Goal: Information Seeking & Learning: Learn about a topic

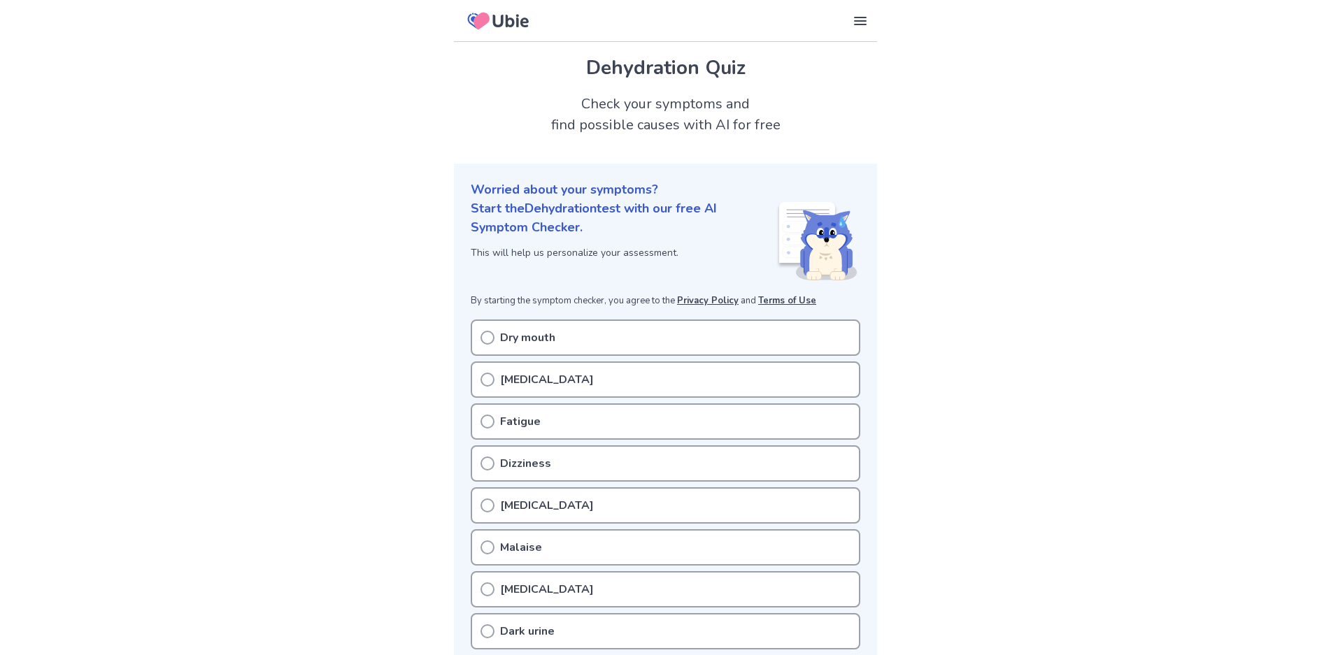
click at [485, 333] on icon at bounding box center [487, 338] width 14 height 14
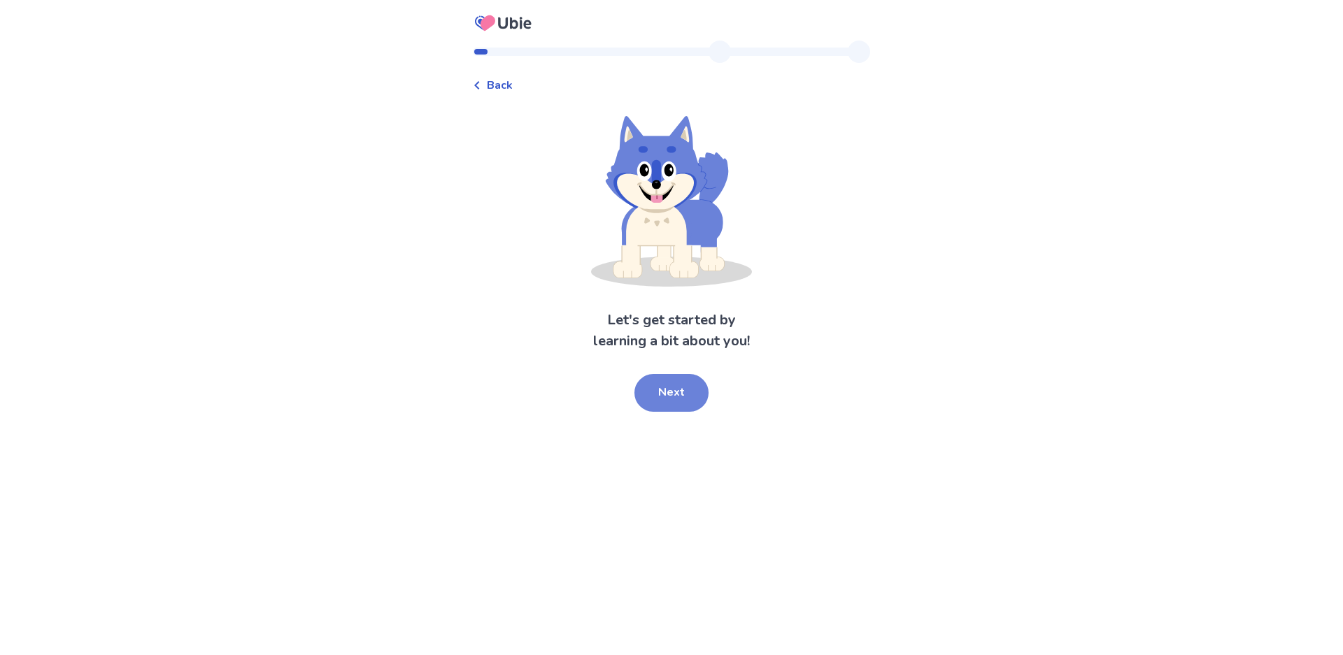
click at [675, 403] on button "Next" at bounding box center [671, 393] width 74 height 38
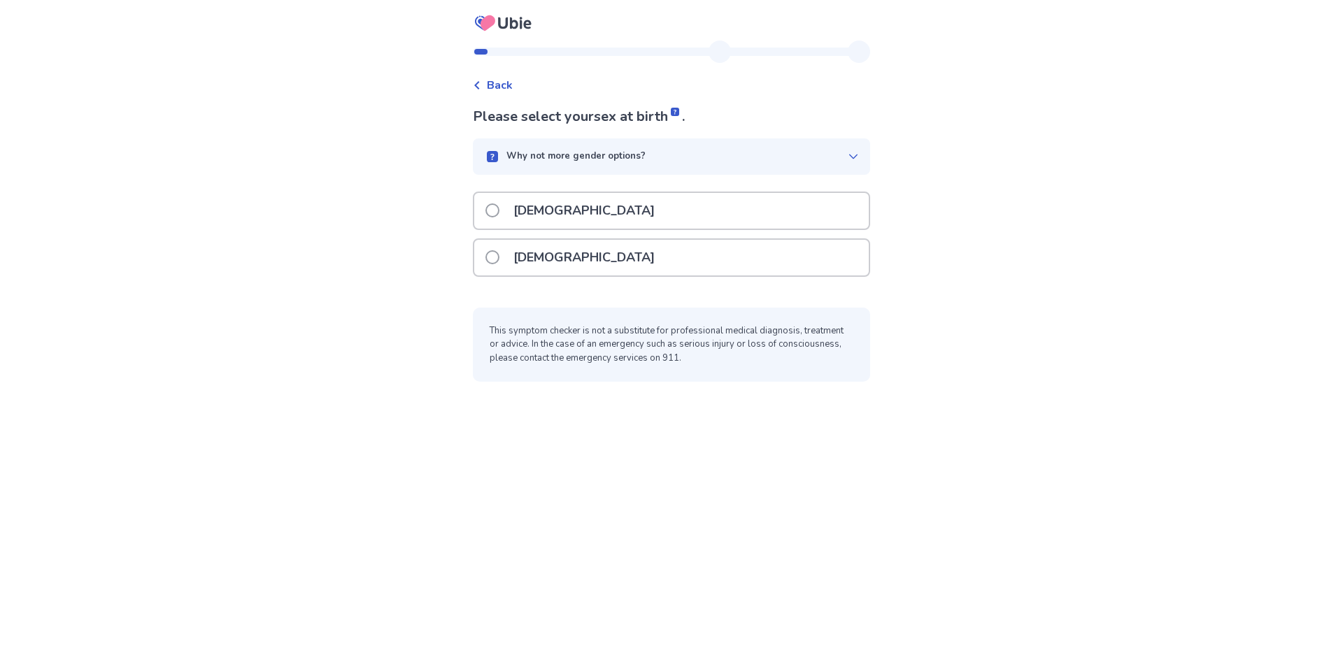
click at [497, 257] on span at bounding box center [492, 257] width 14 height 14
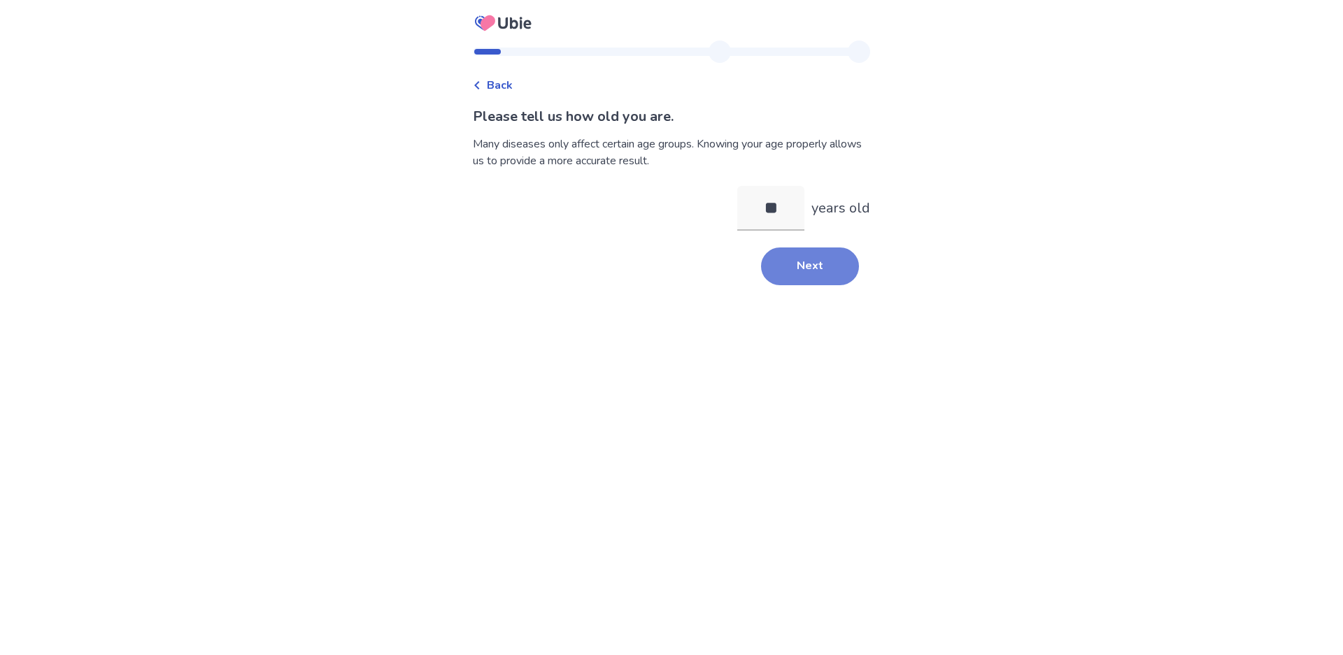
type input "**"
click at [813, 270] on button "Next" at bounding box center [810, 267] width 98 height 38
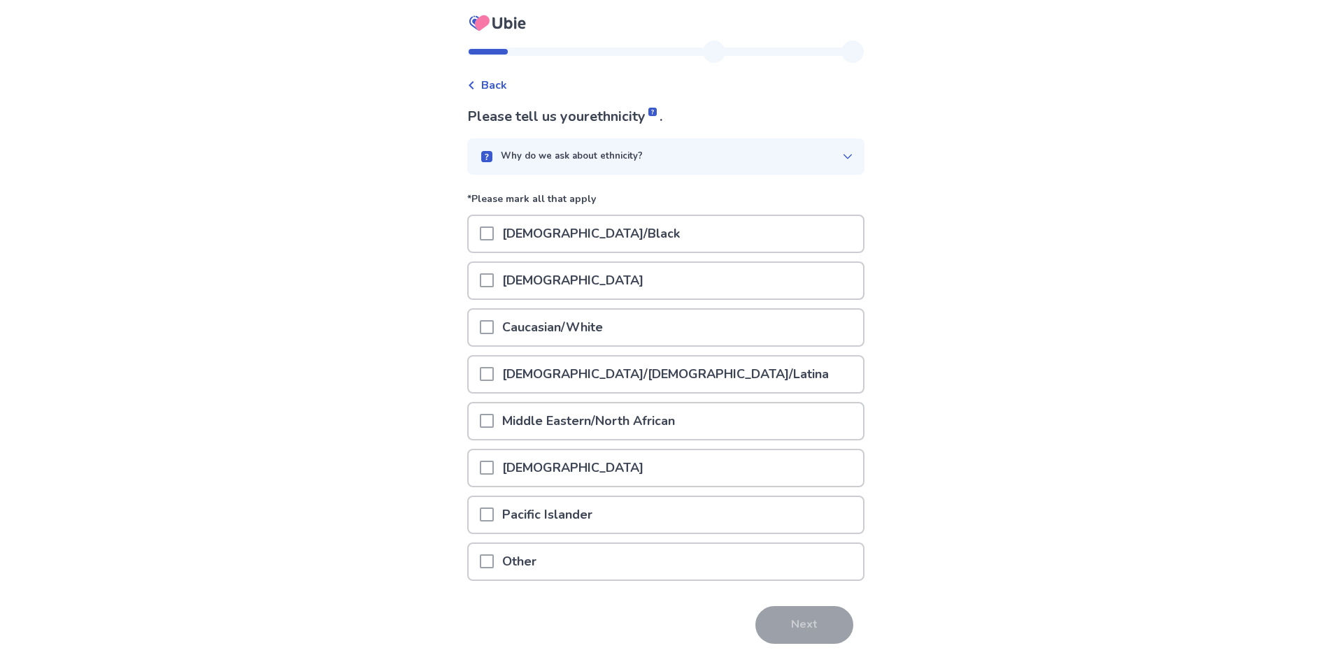
click at [501, 333] on p "Caucasian/White" at bounding box center [552, 328] width 117 height 36
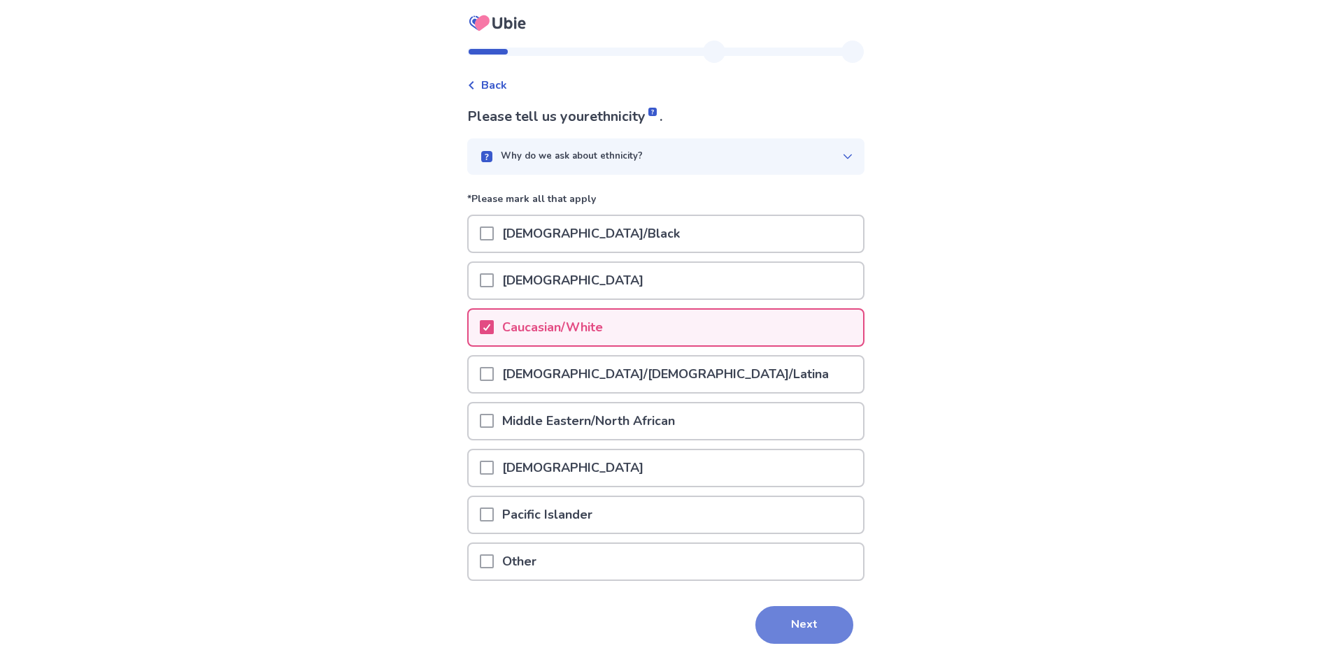
click at [813, 629] on button "Next" at bounding box center [804, 625] width 98 height 38
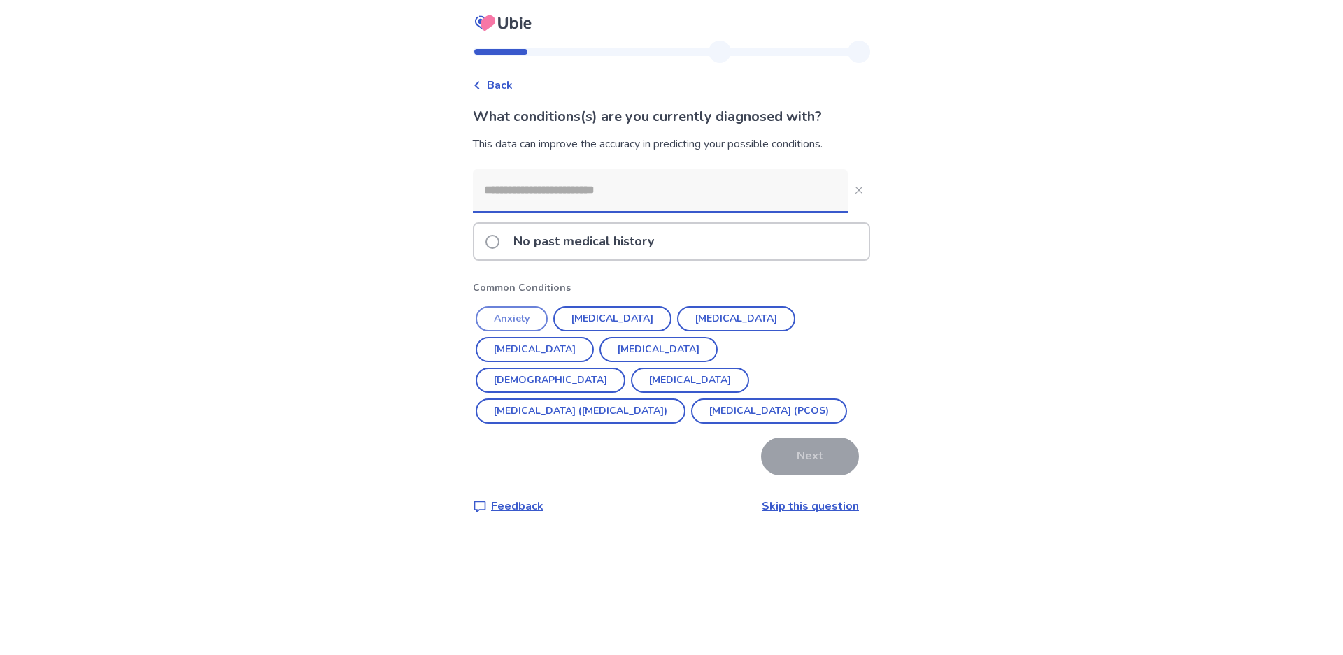
click at [524, 320] on button "Anxiety" at bounding box center [512, 318] width 72 height 25
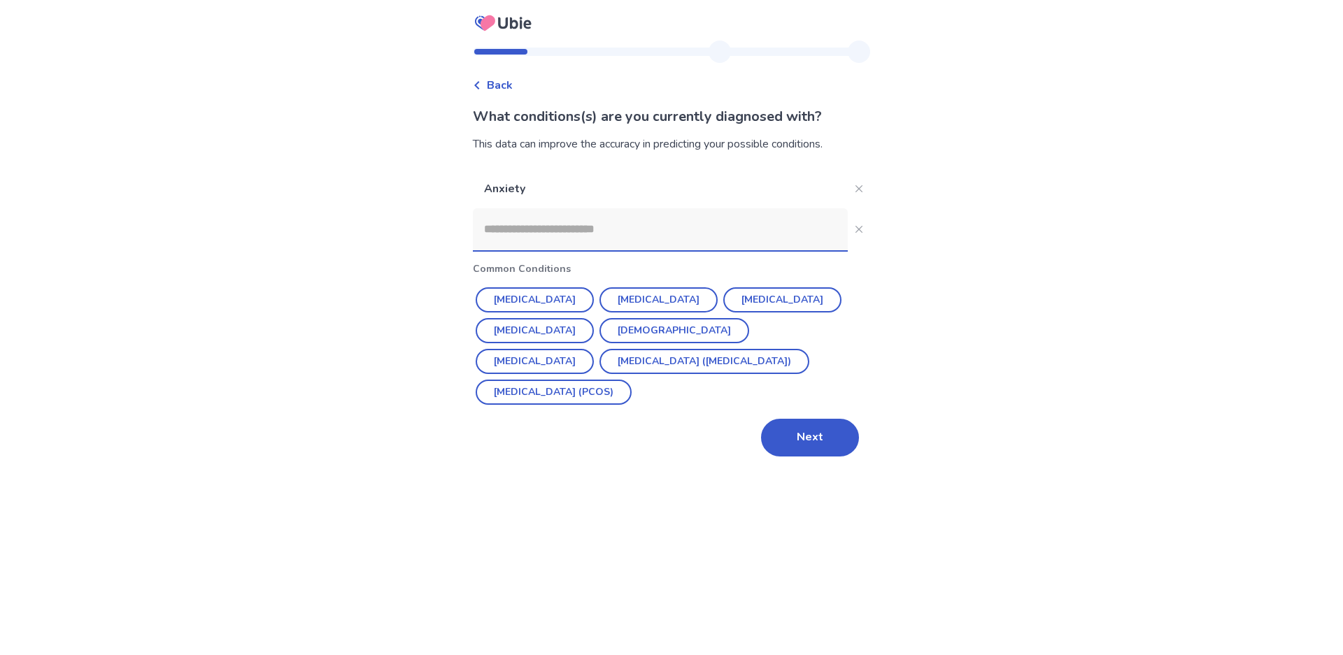
click at [634, 224] on input at bounding box center [660, 229] width 375 height 42
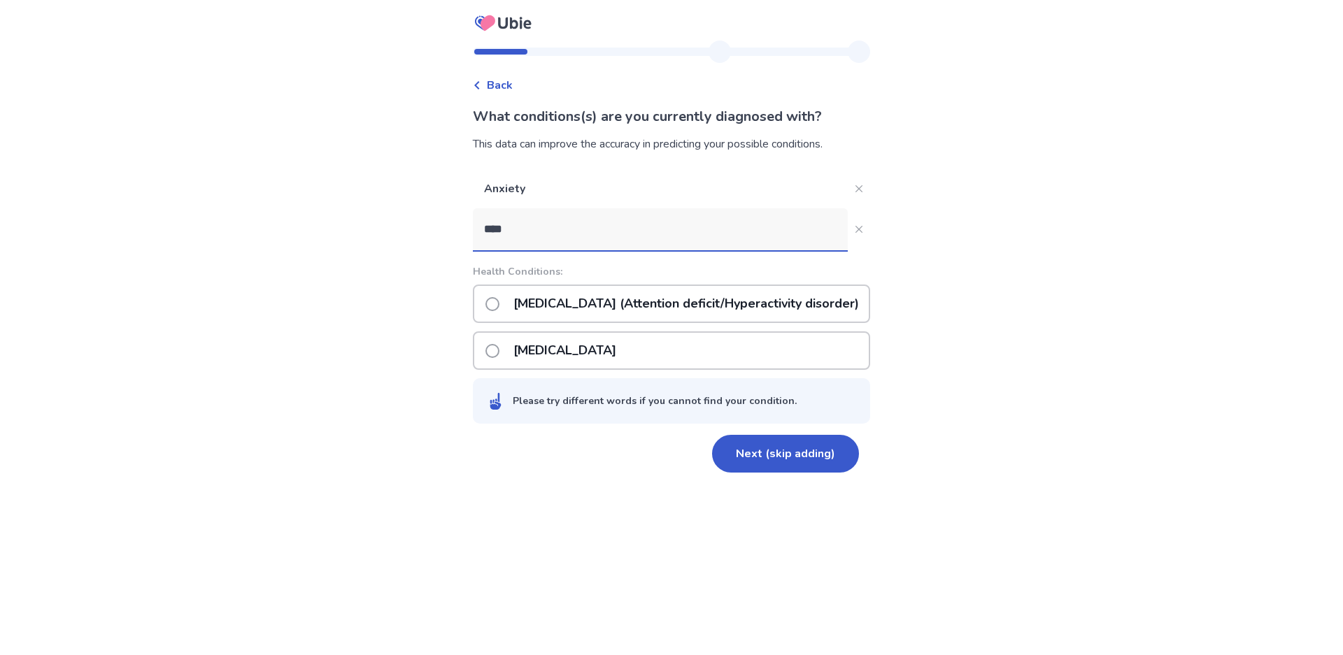
type input "****"
click at [489, 304] on span at bounding box center [492, 304] width 14 height 14
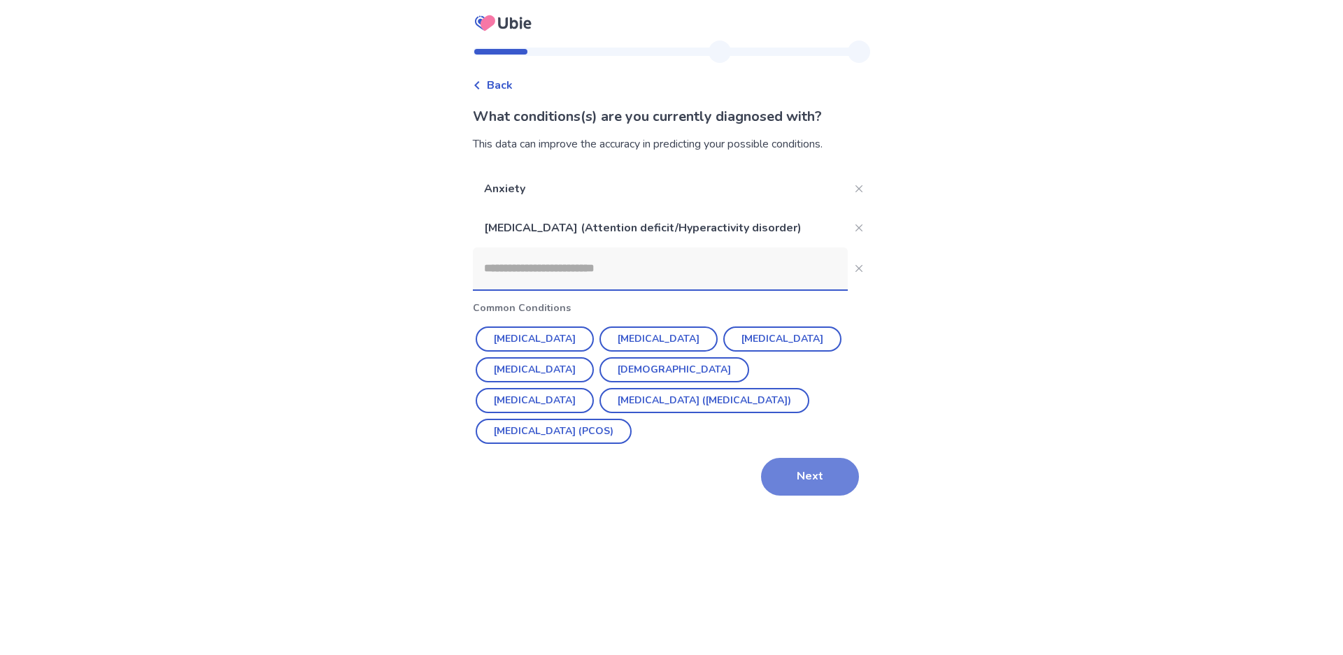
click at [797, 474] on button "Next" at bounding box center [810, 477] width 98 height 38
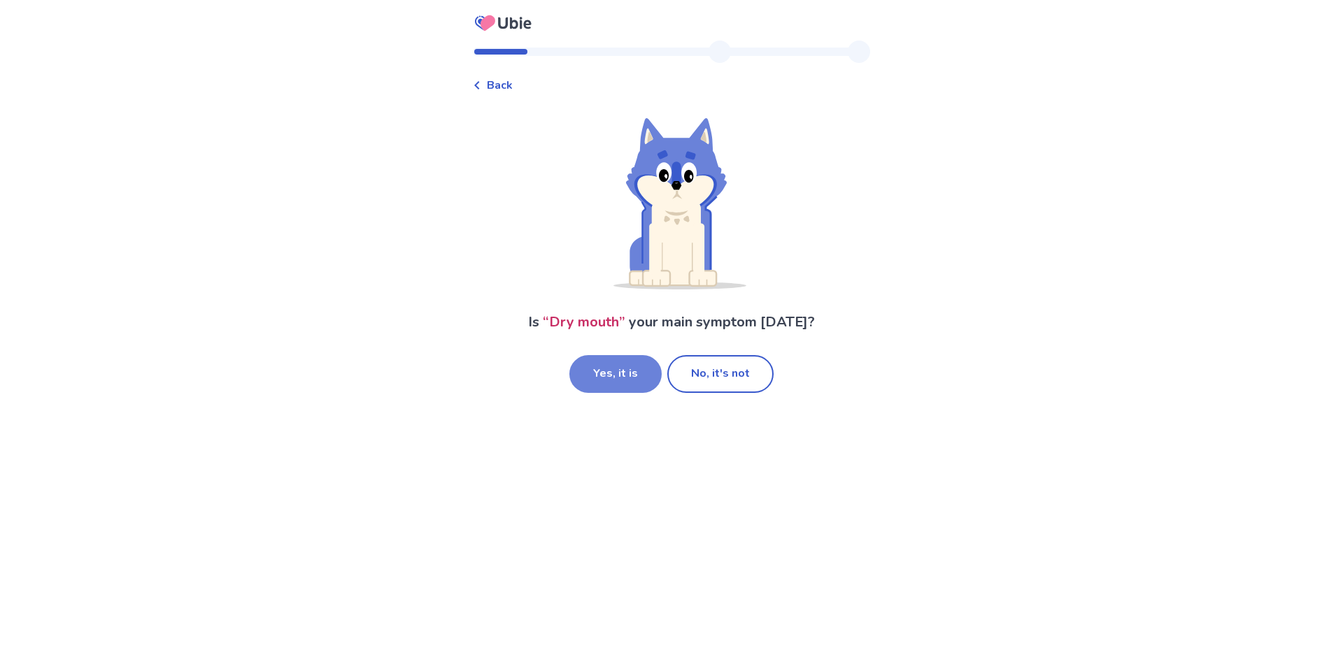
click at [598, 366] on button "Yes, it is" at bounding box center [615, 374] width 92 height 38
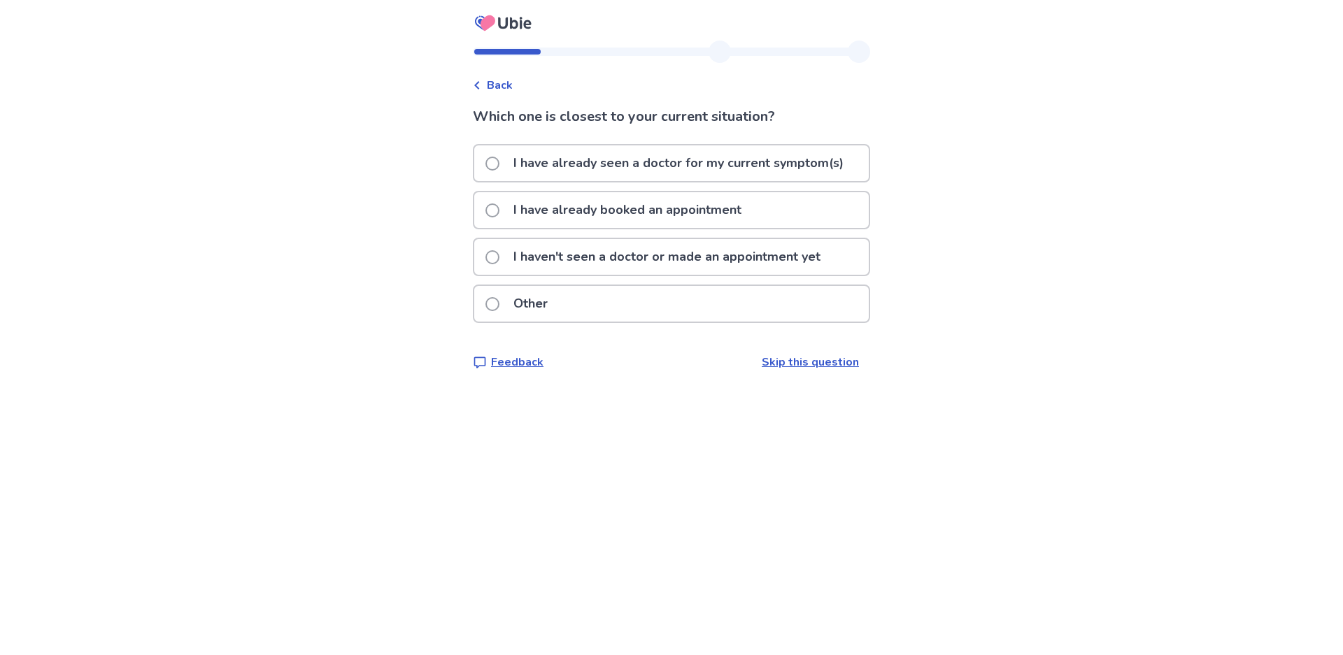
click at [490, 211] on span at bounding box center [492, 211] width 14 height 14
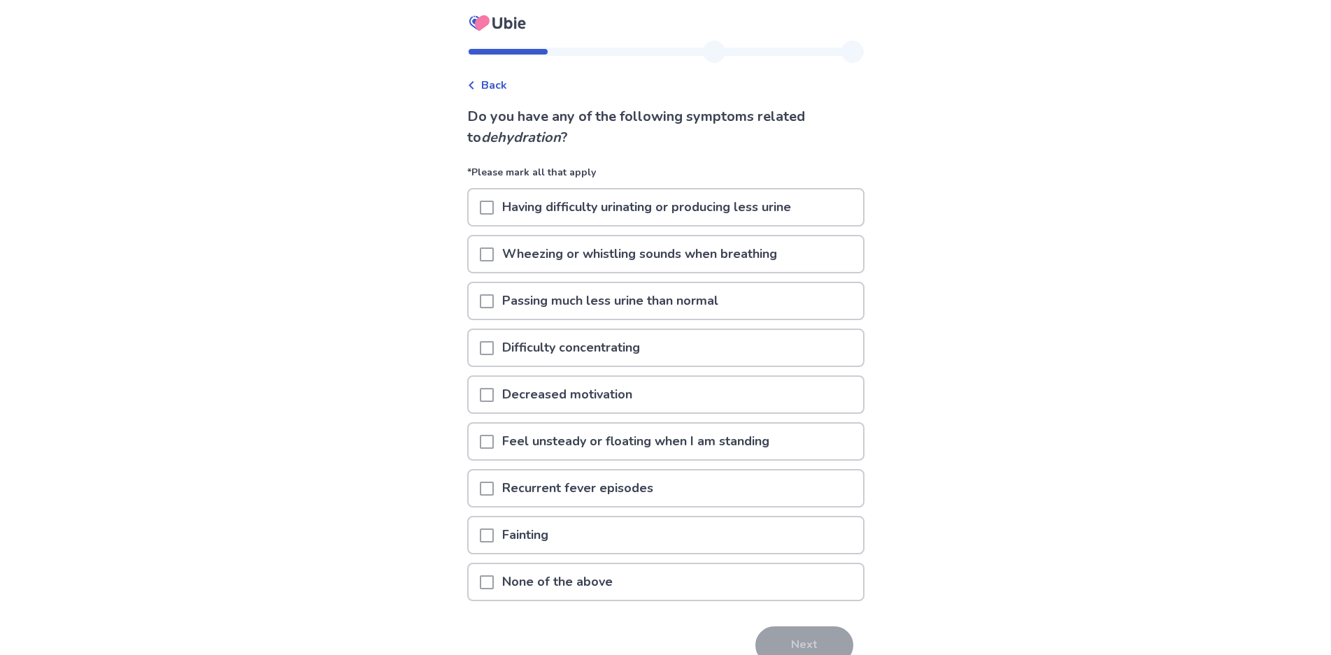
click at [483, 207] on span at bounding box center [487, 208] width 14 height 14
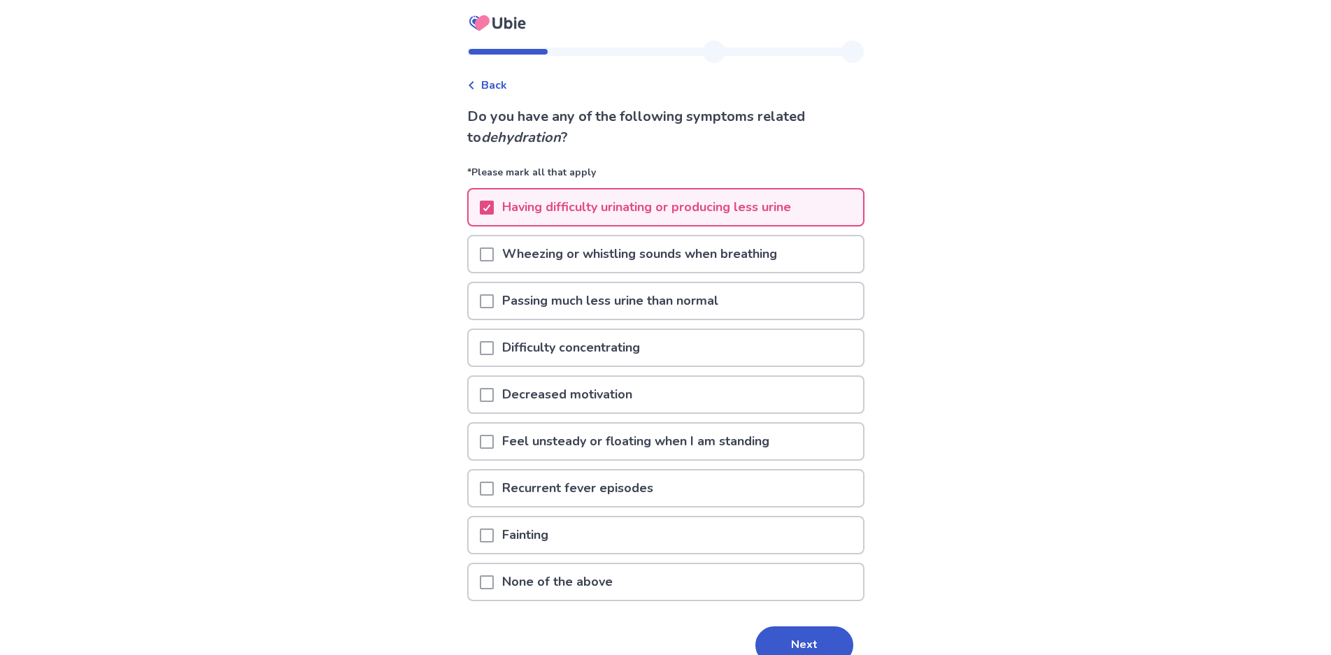
click at [480, 345] on span at bounding box center [487, 348] width 14 height 14
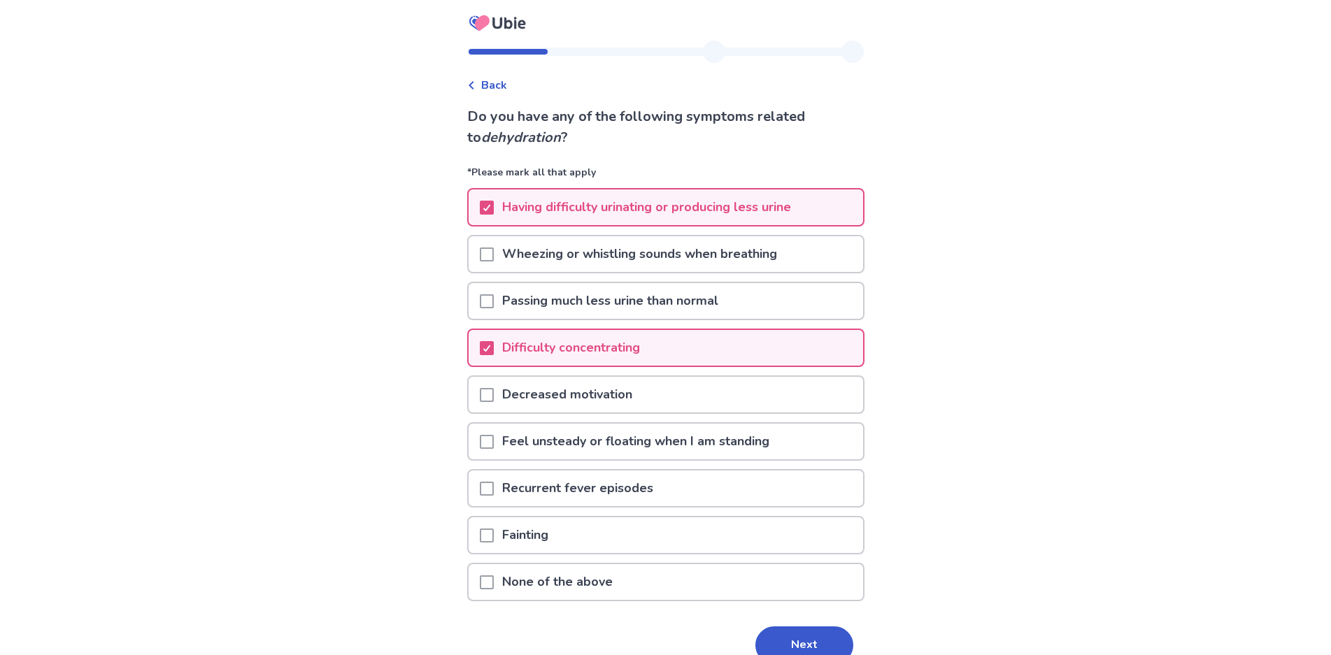
click at [493, 393] on span at bounding box center [487, 395] width 14 height 14
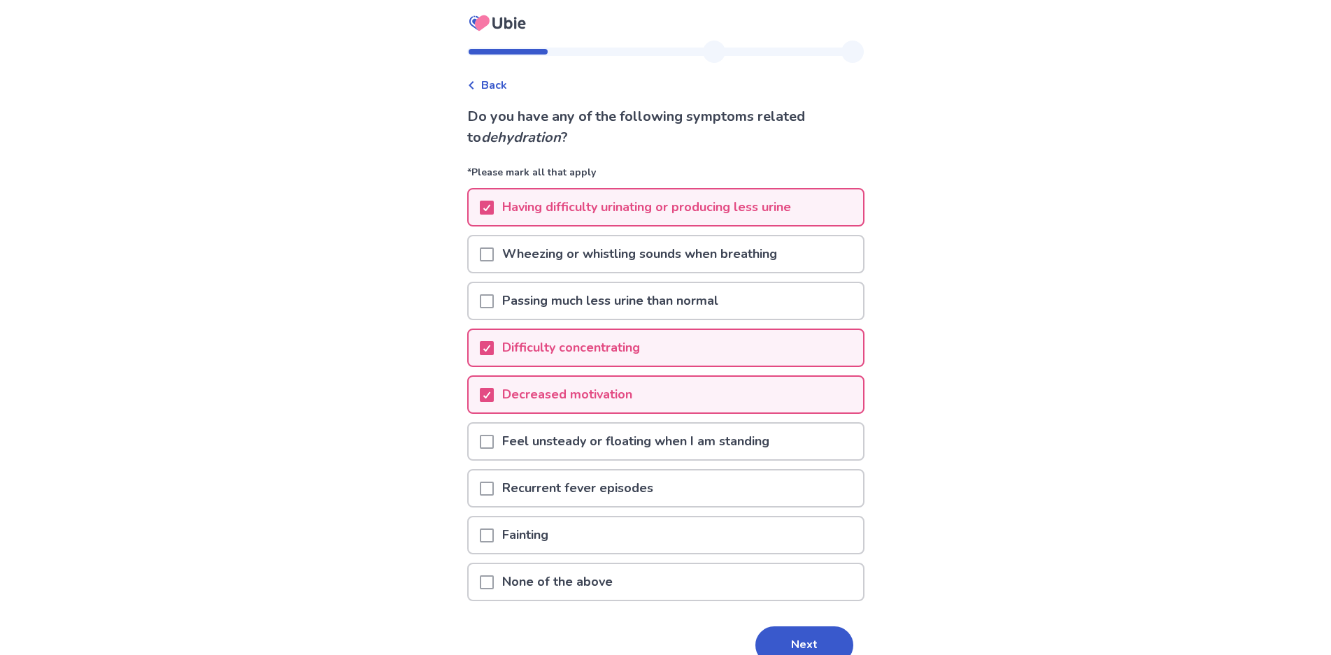
click at [487, 440] on span at bounding box center [487, 442] width 14 height 14
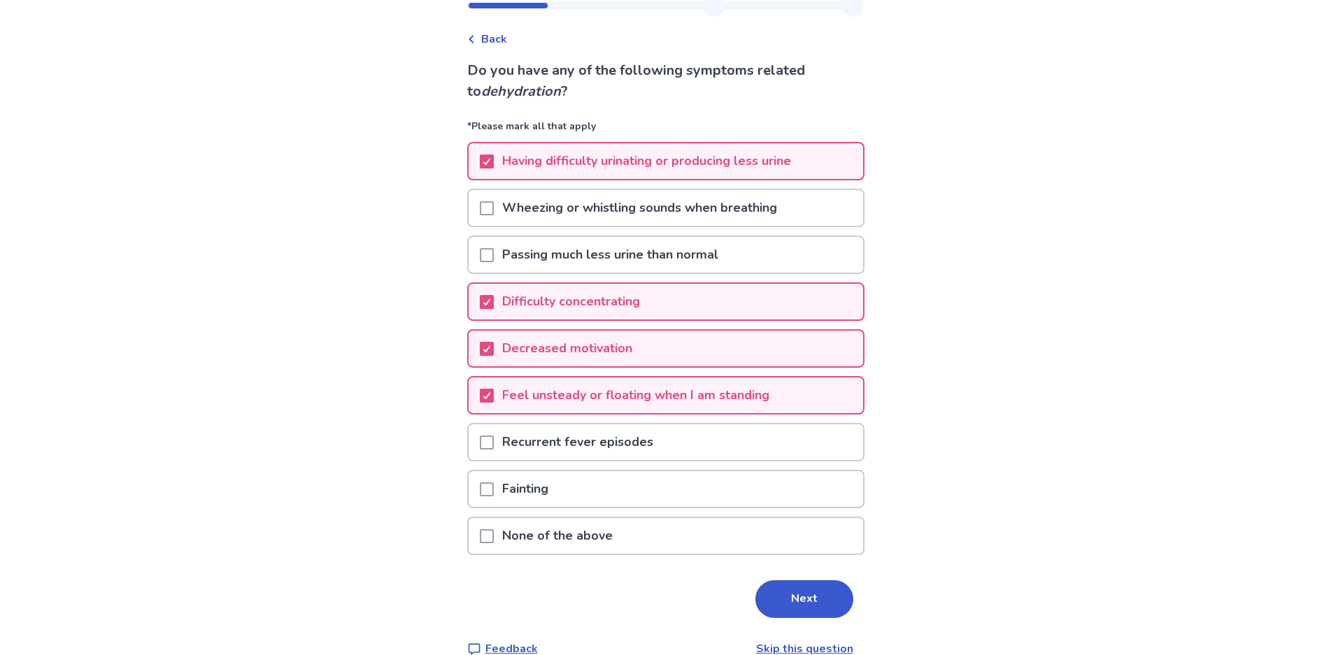
scroll to position [71, 0]
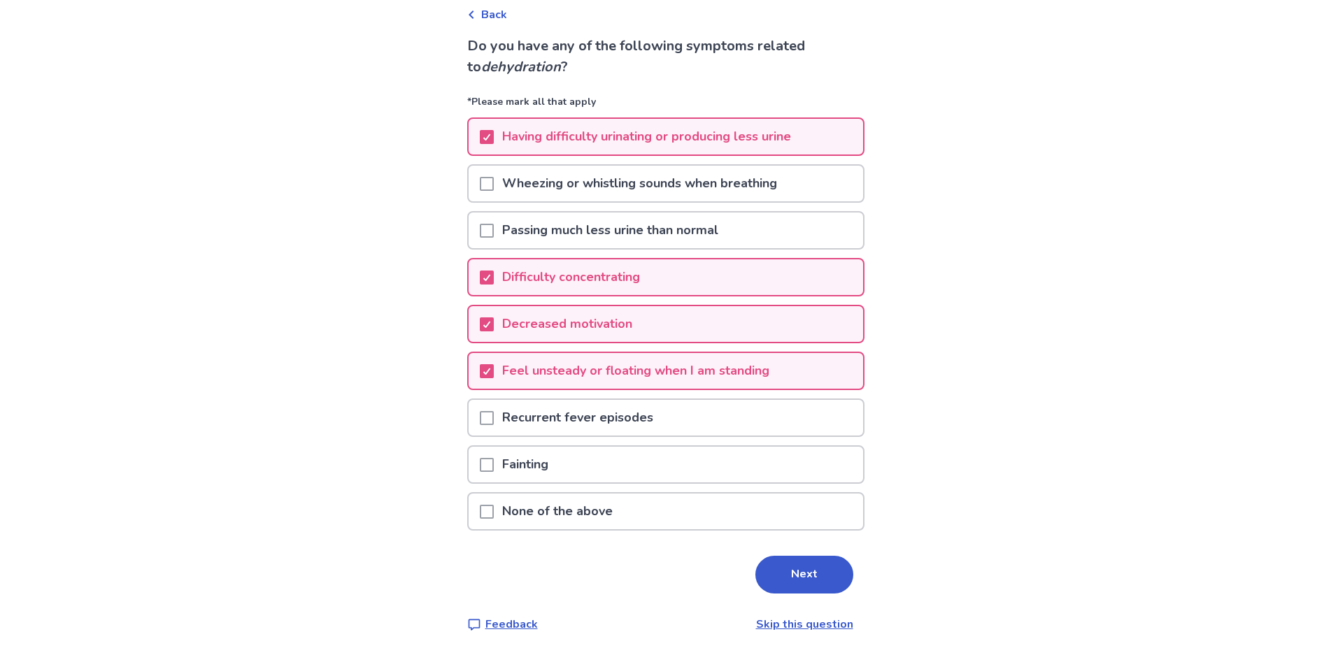
click at [487, 463] on span at bounding box center [487, 465] width 14 height 14
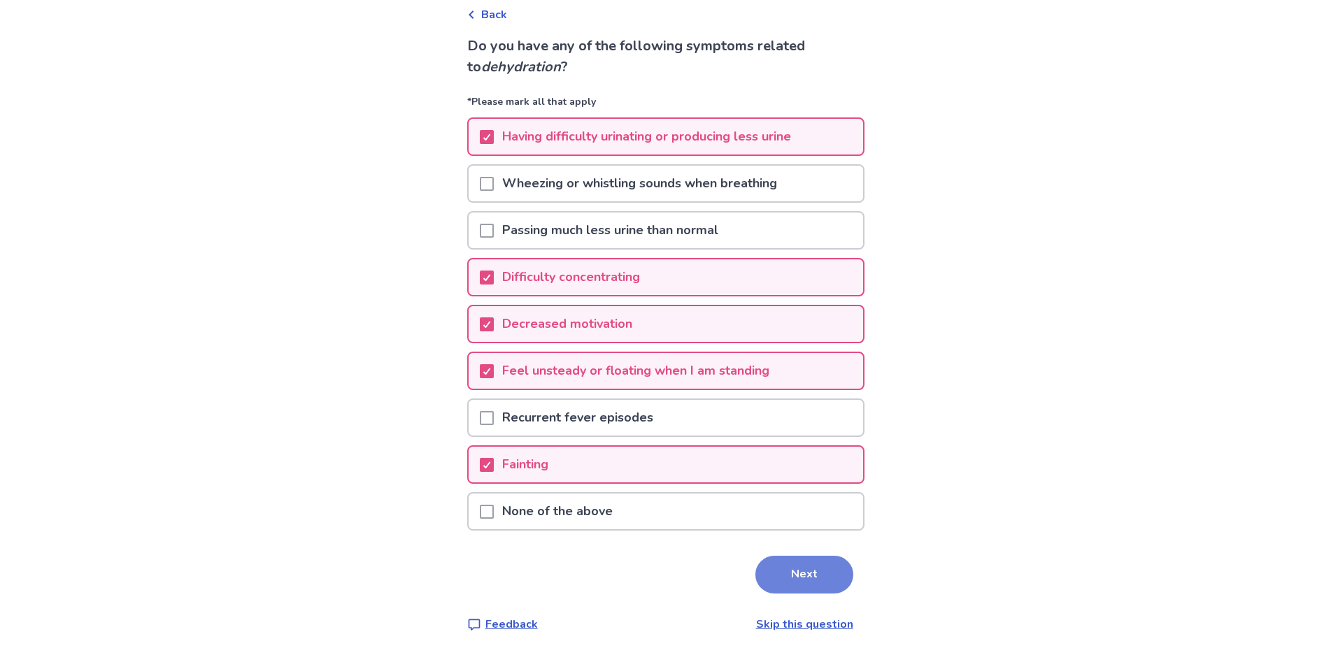
click at [838, 573] on button "Next" at bounding box center [804, 575] width 98 height 38
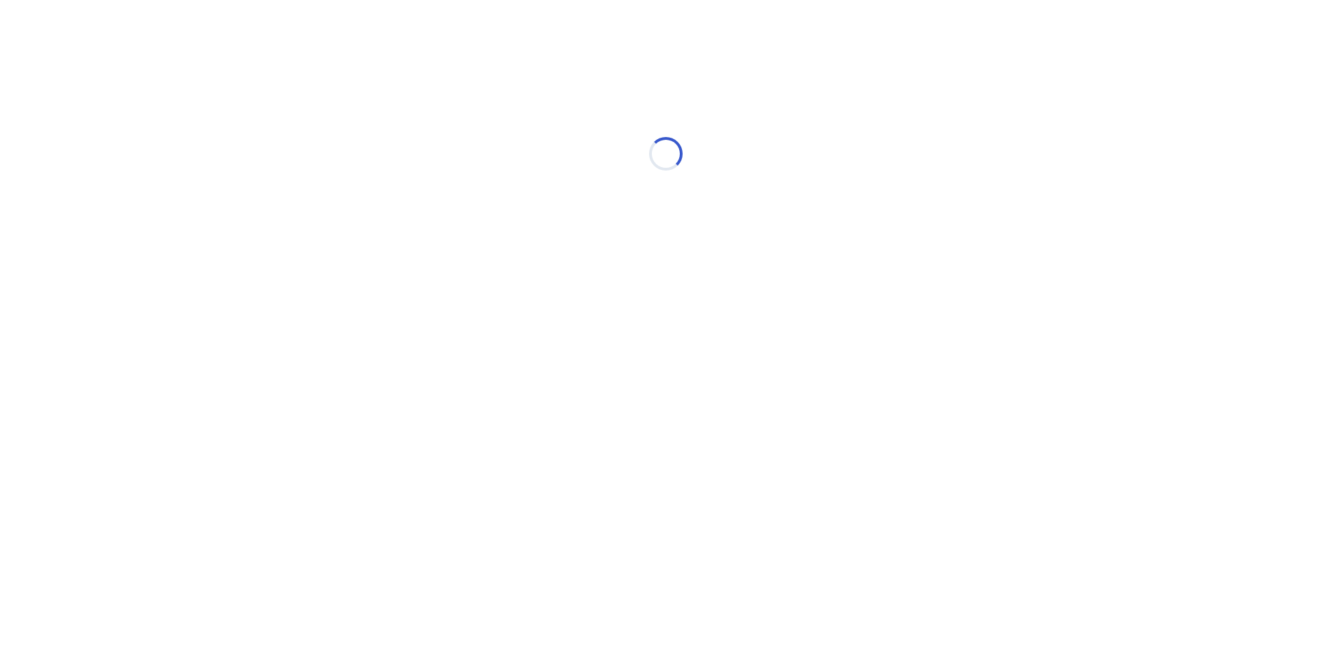
scroll to position [0, 0]
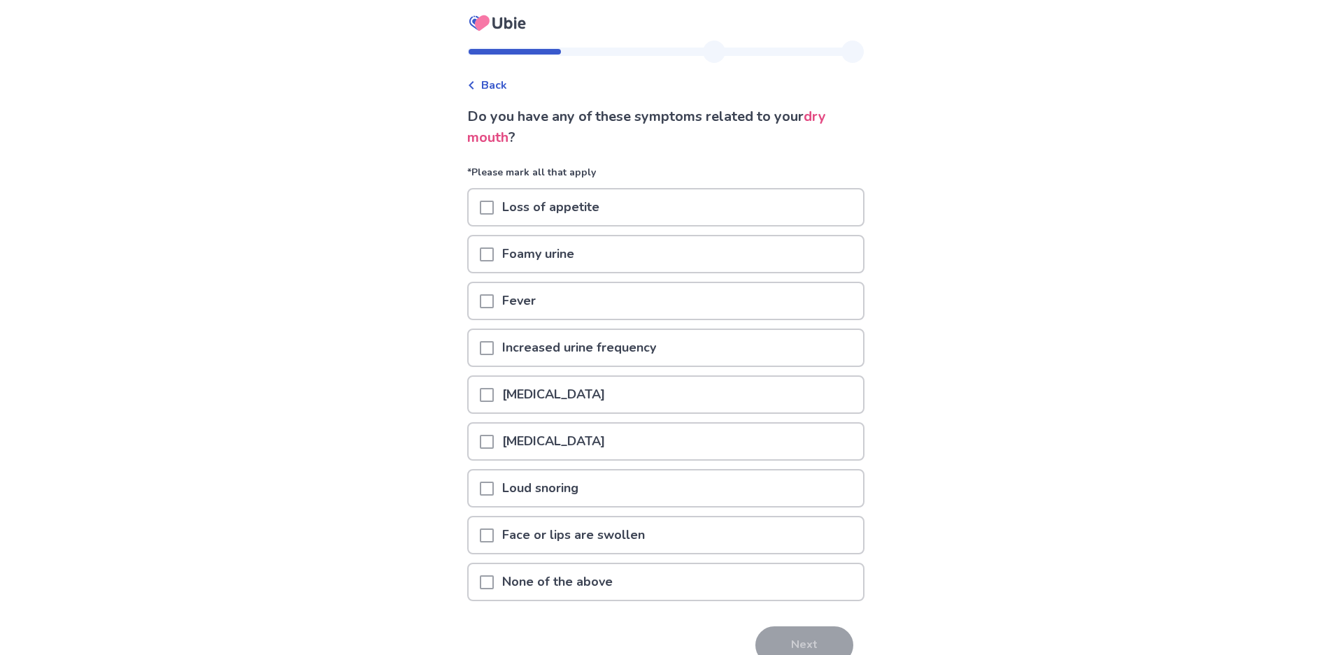
click at [481, 204] on span at bounding box center [487, 208] width 14 height 14
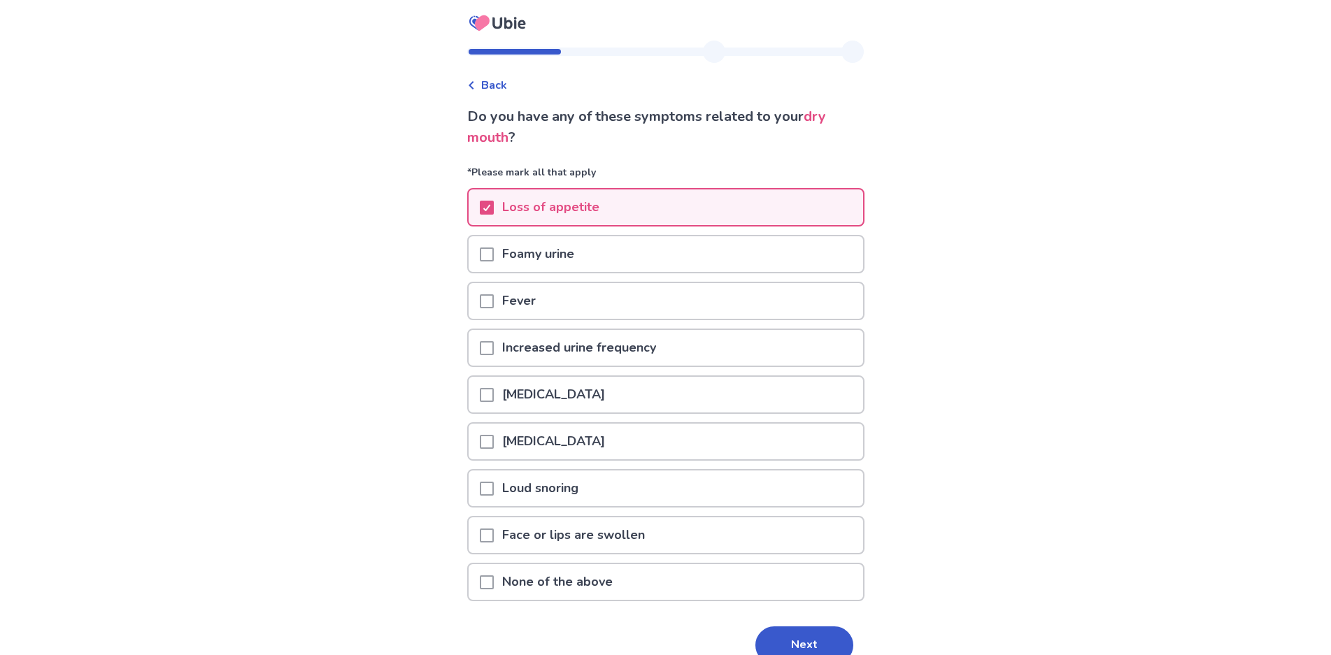
click at [483, 397] on span at bounding box center [487, 395] width 14 height 14
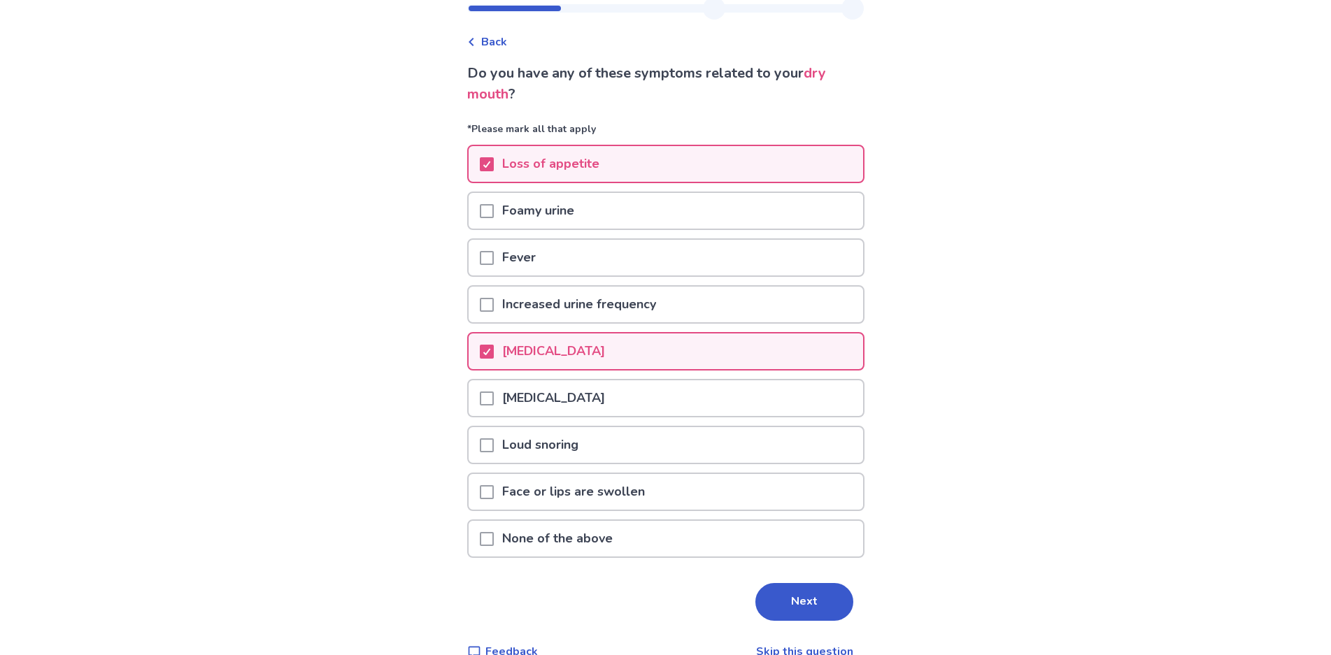
scroll to position [70, 0]
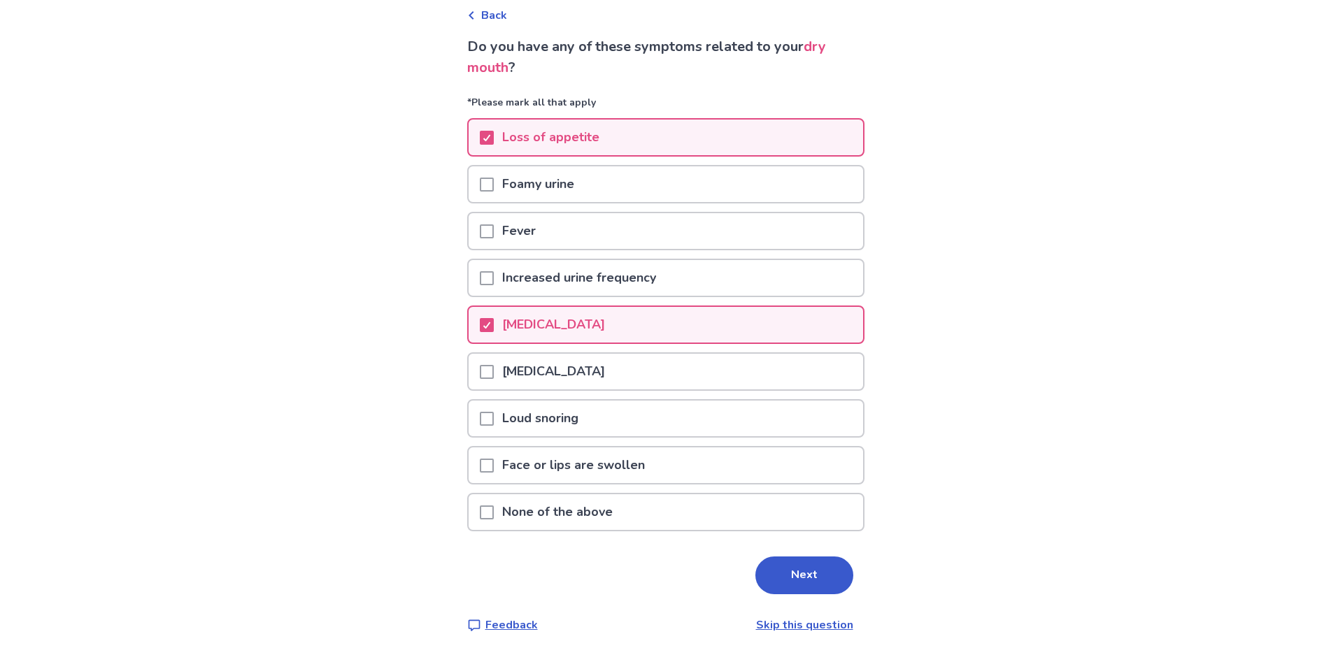
click at [485, 462] on span at bounding box center [487, 466] width 14 height 14
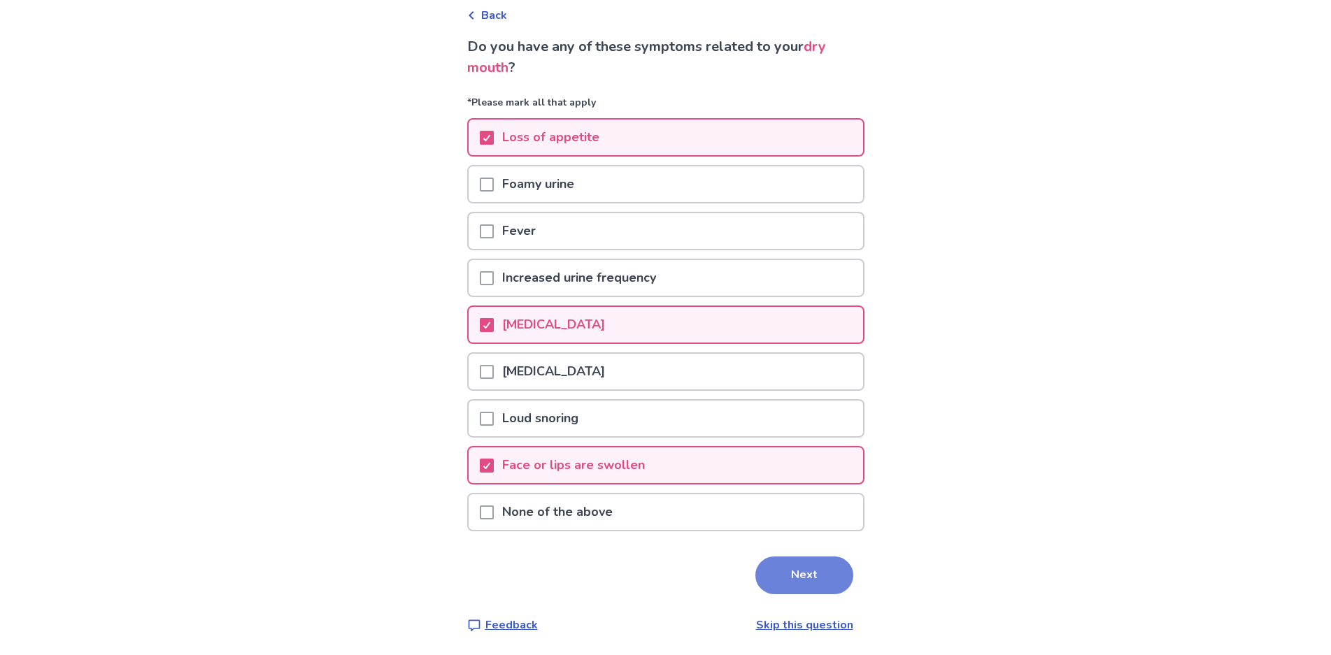
click at [792, 580] on button "Next" at bounding box center [804, 576] width 98 height 38
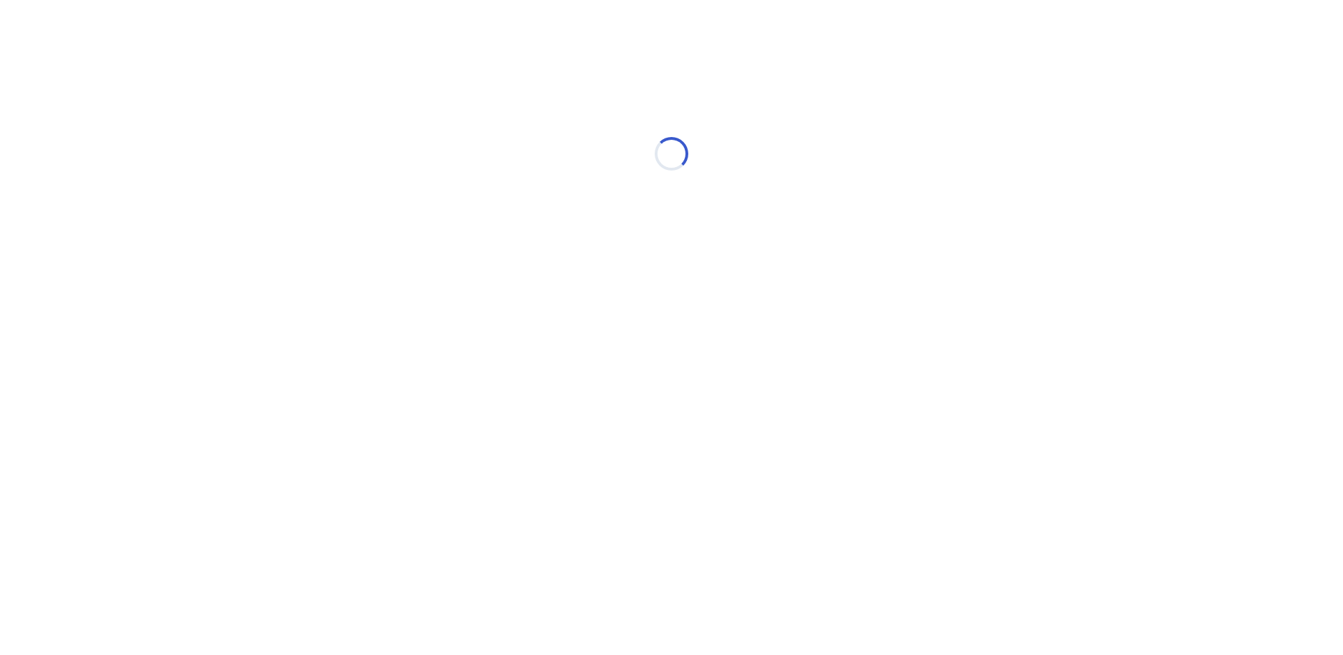
select select "*"
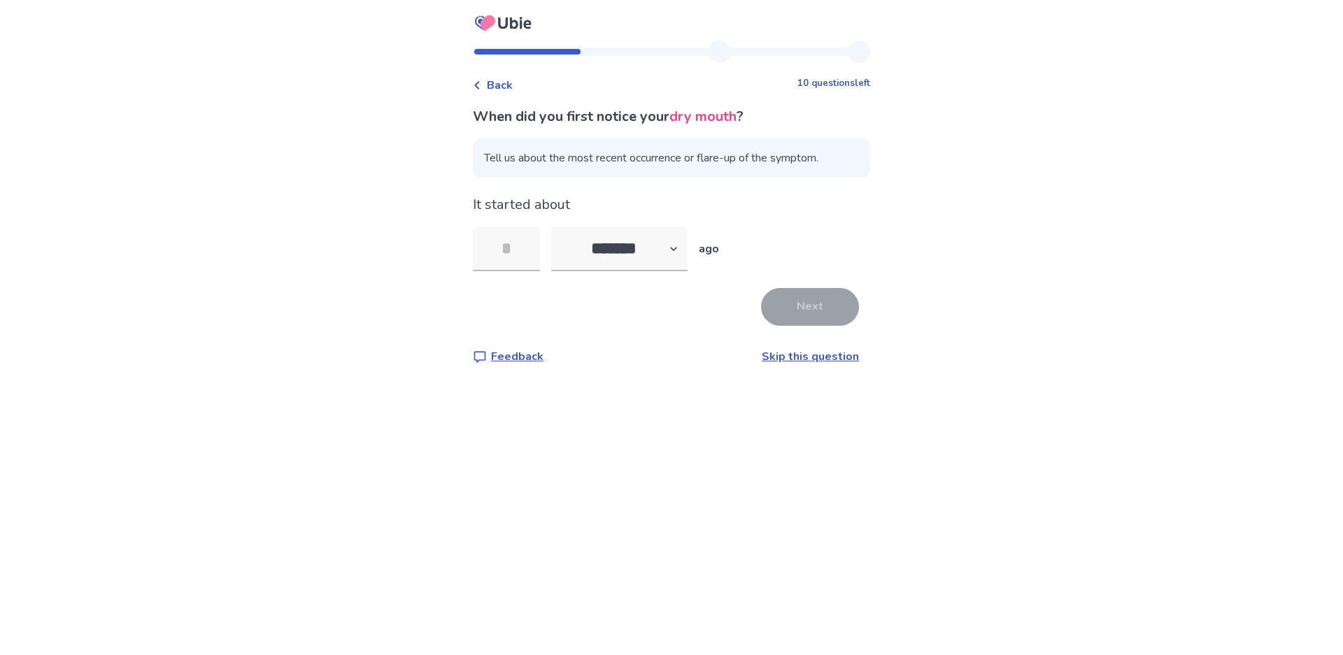
type input "*"
click at [815, 313] on button "Next" at bounding box center [810, 307] width 98 height 38
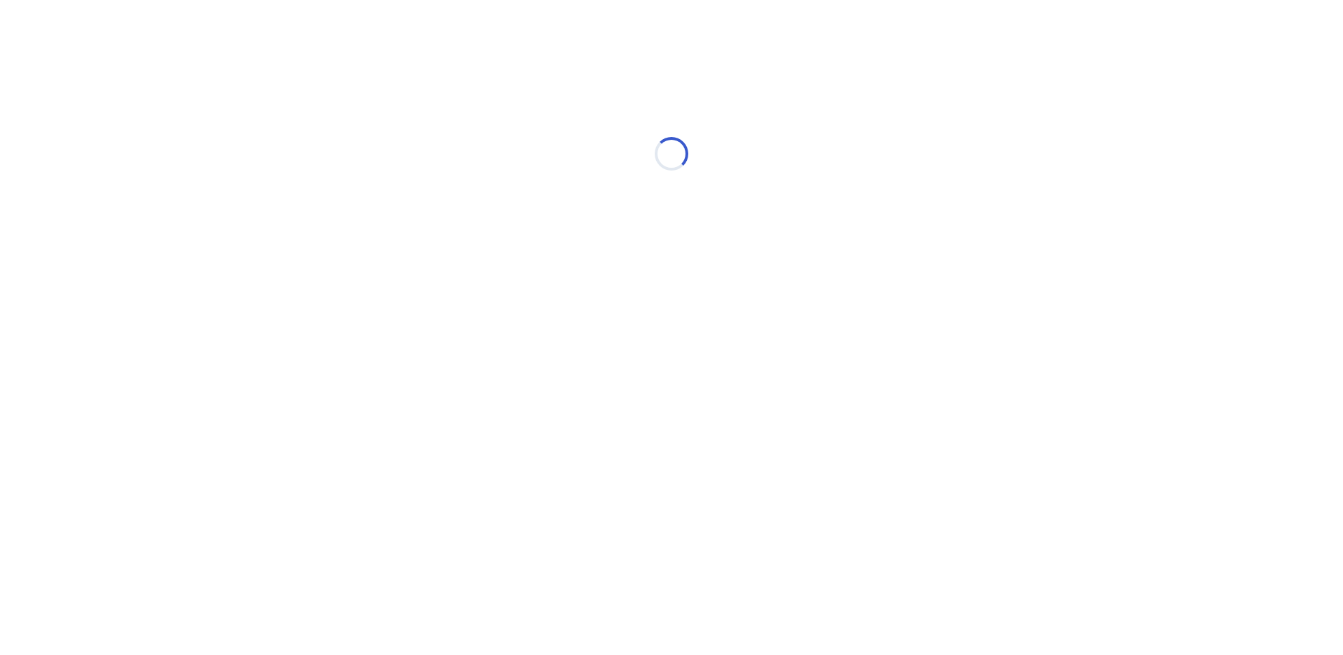
select select "*"
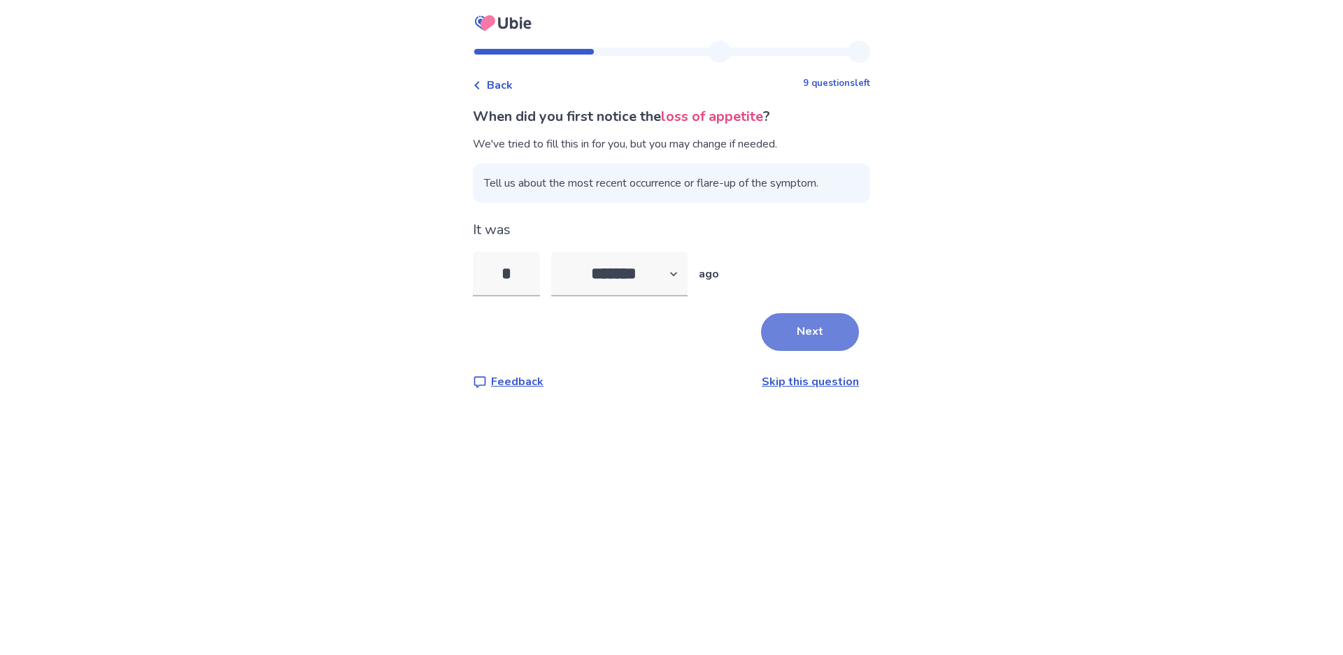
click at [780, 326] on button "Next" at bounding box center [810, 332] width 98 height 38
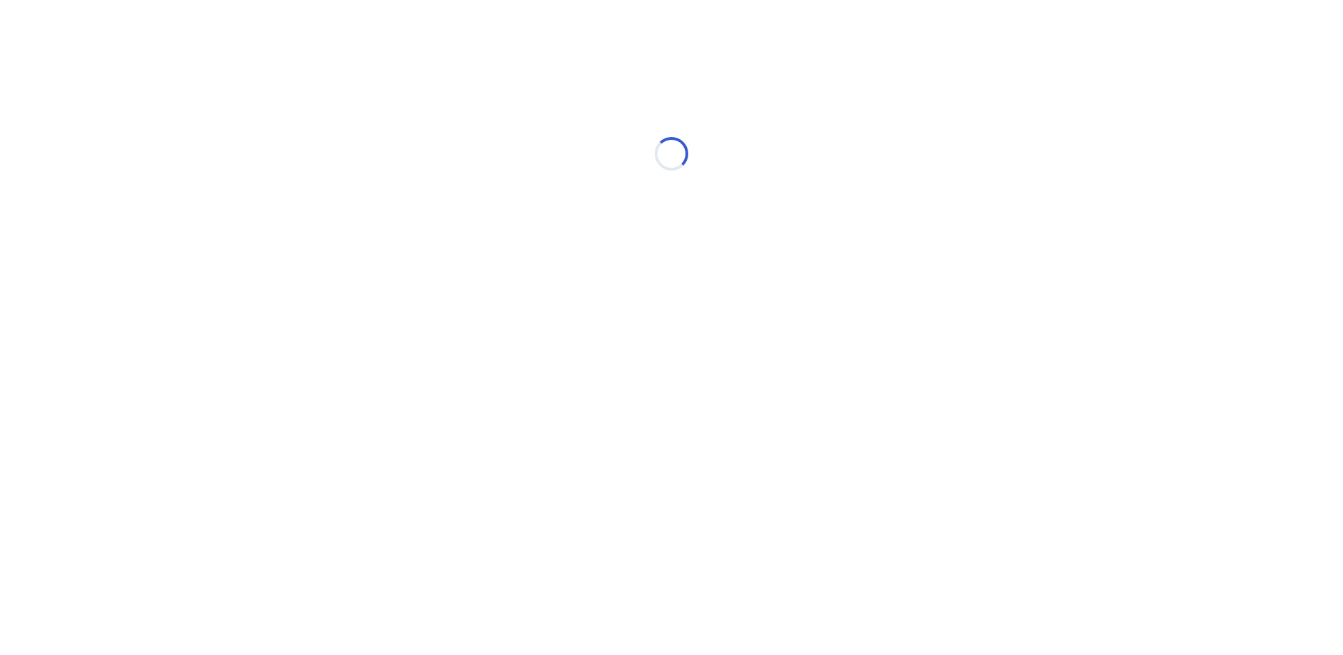
select select "*"
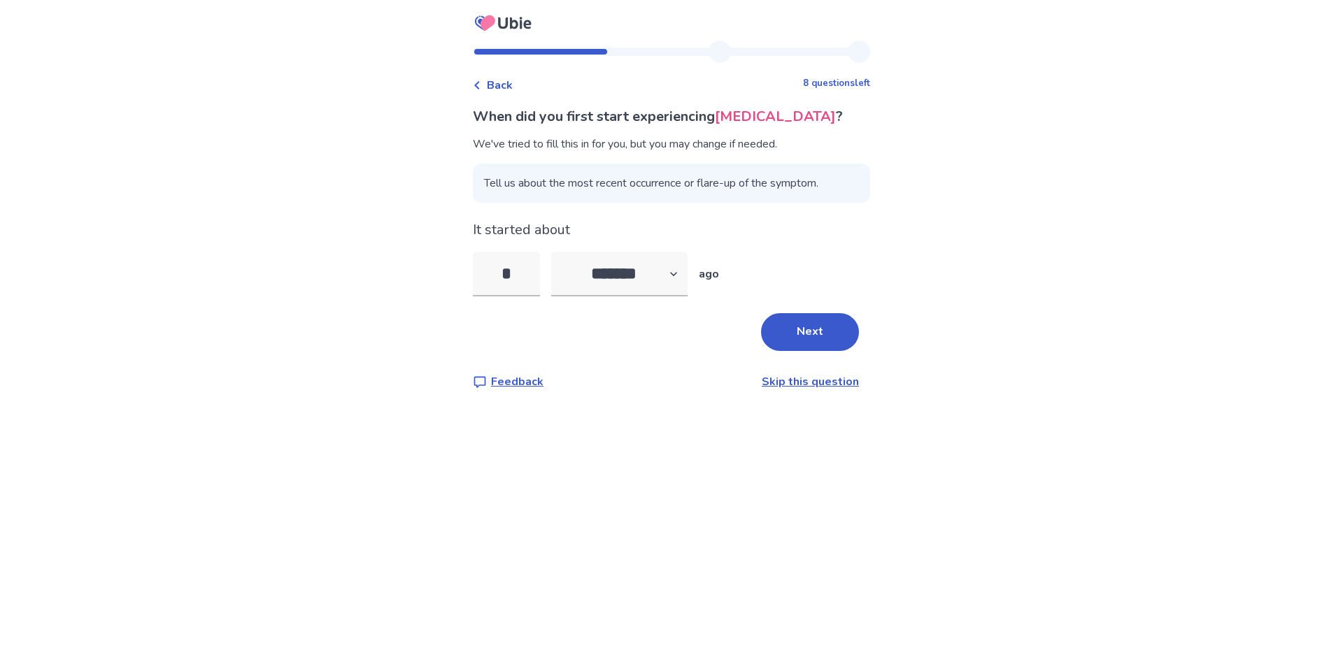
click at [780, 326] on button "Next" at bounding box center [810, 332] width 98 height 38
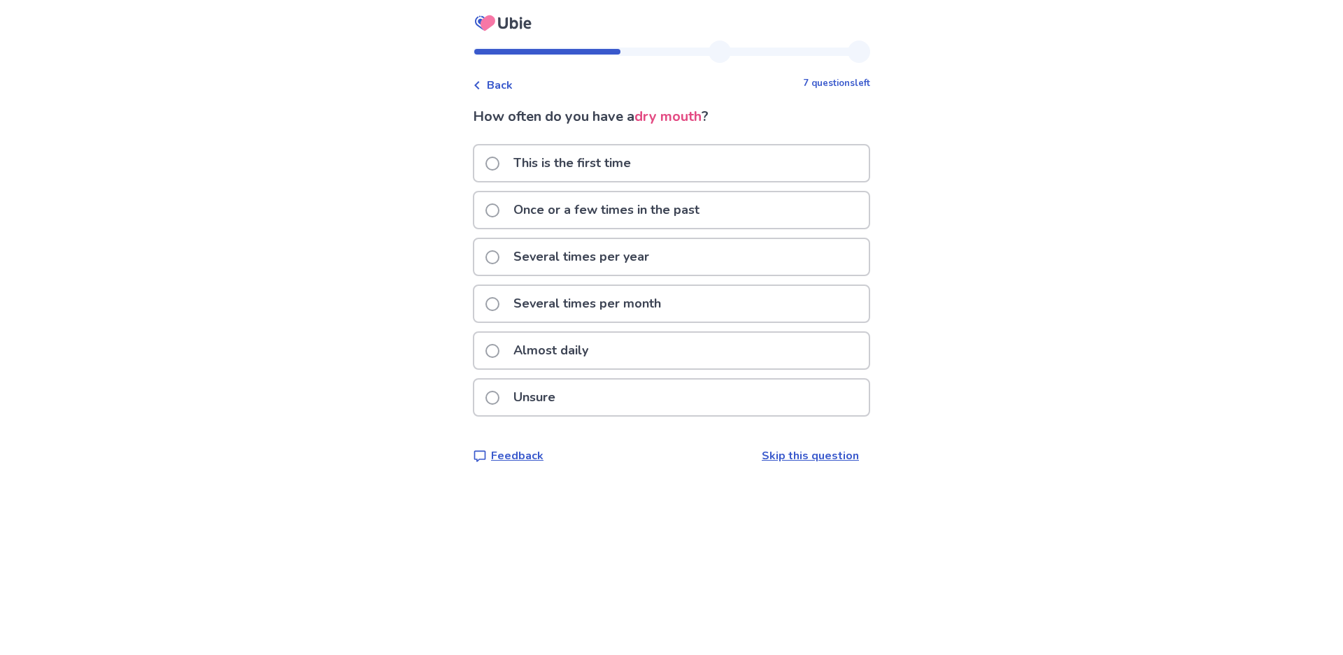
click at [500, 205] on label "Once or a few times in the past" at bounding box center [596, 210] width 222 height 36
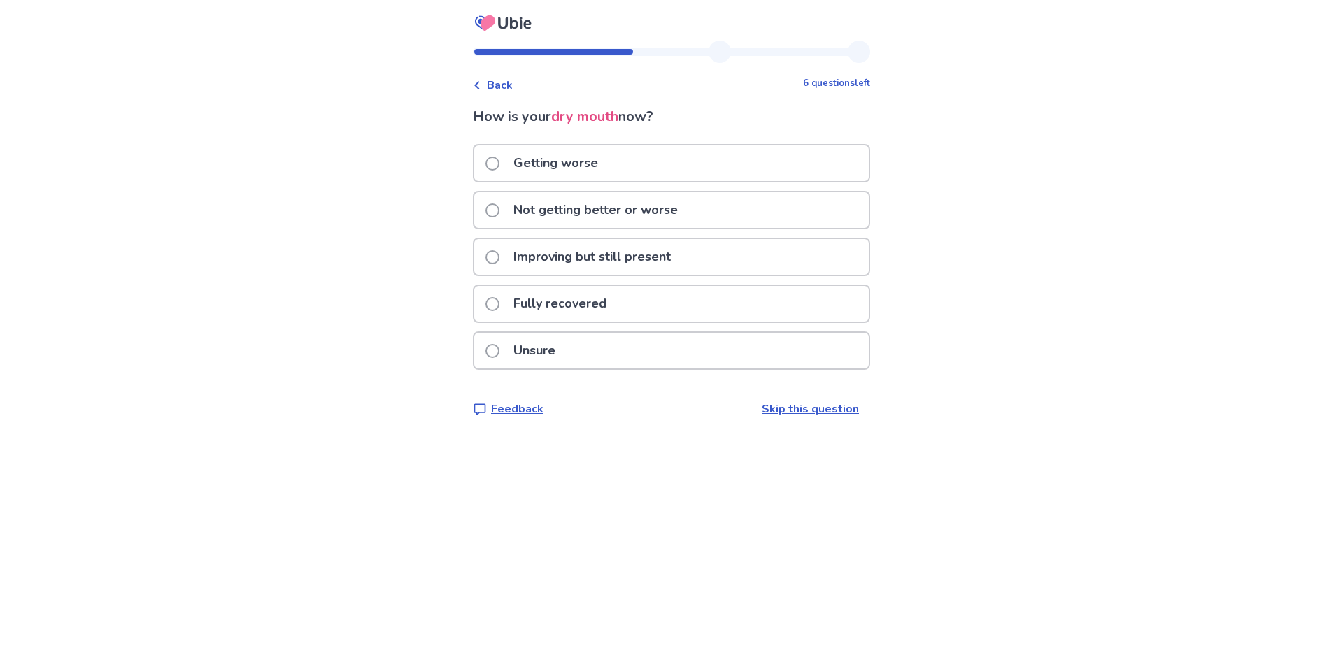
click at [486, 211] on span at bounding box center [492, 211] width 14 height 14
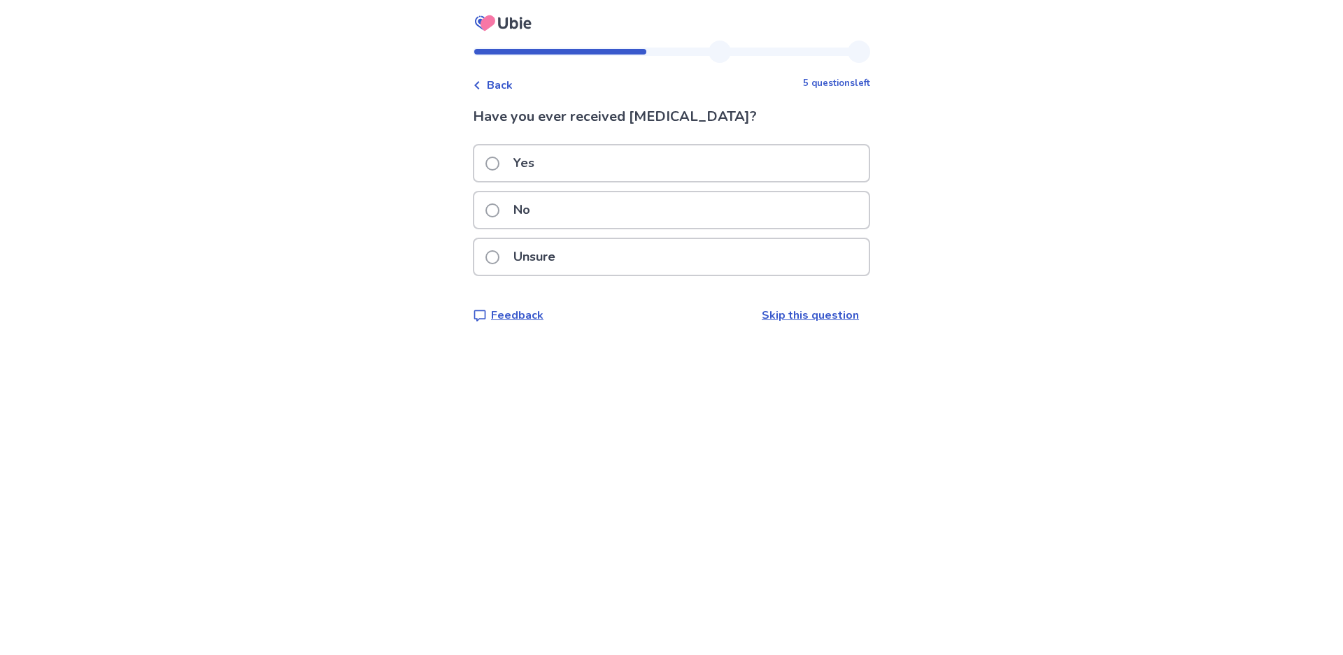
click at [567, 203] on div "No" at bounding box center [671, 210] width 394 height 36
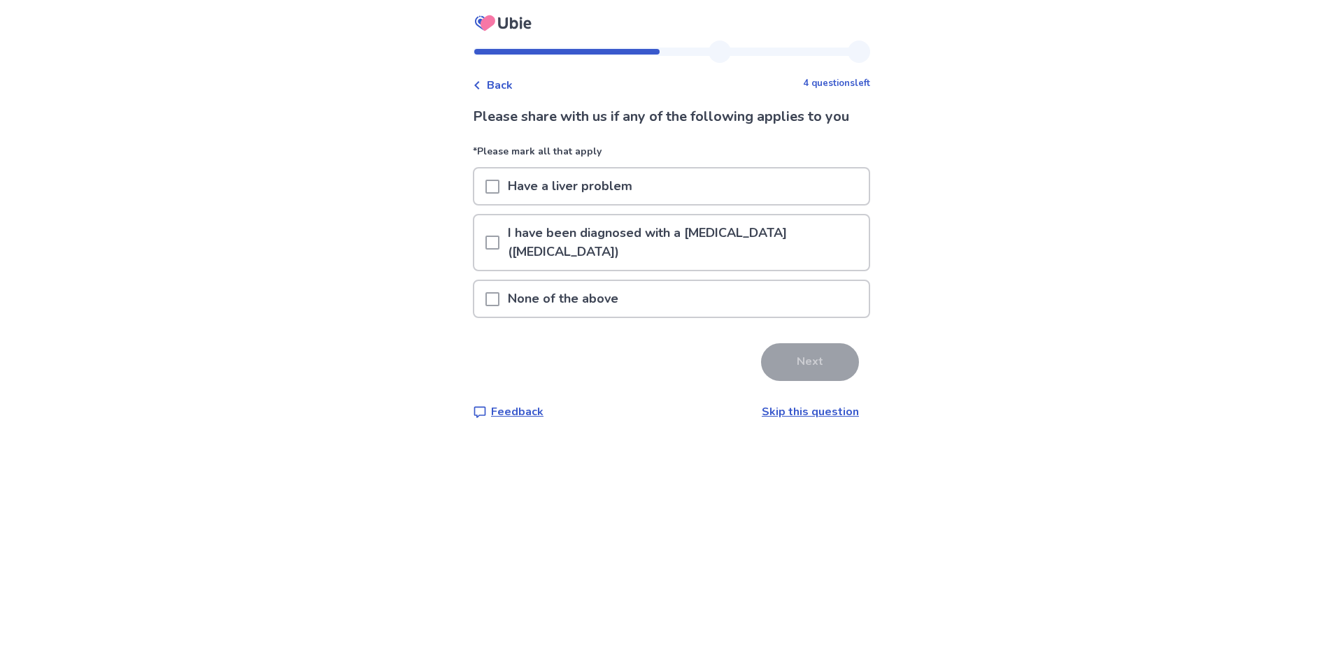
click at [487, 292] on span at bounding box center [492, 299] width 14 height 14
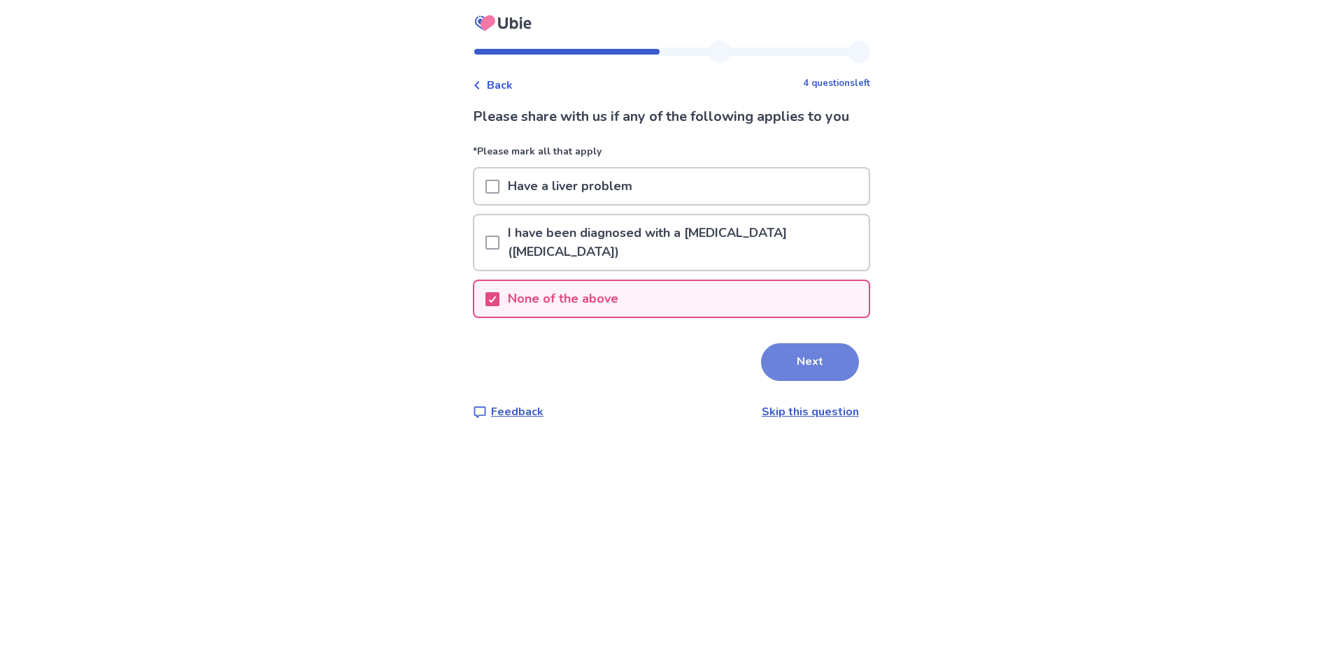
click at [808, 350] on button "Next" at bounding box center [810, 362] width 98 height 38
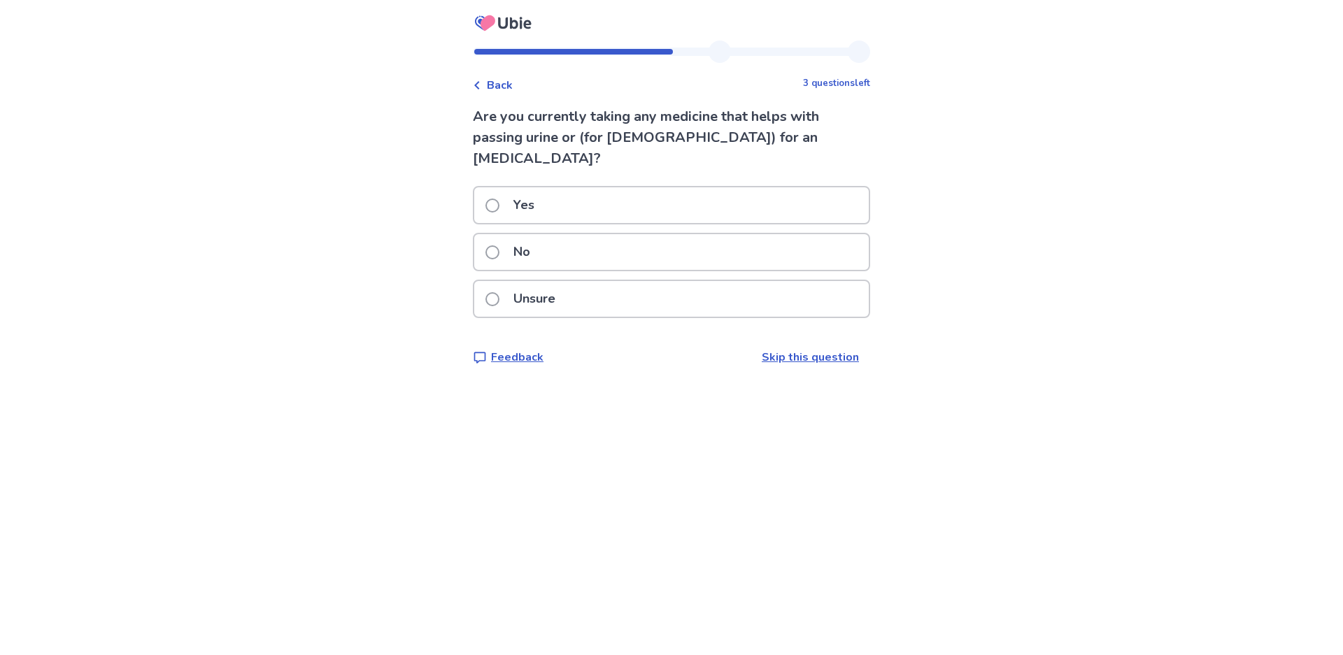
click at [498, 237] on label "No" at bounding box center [511, 252] width 53 height 36
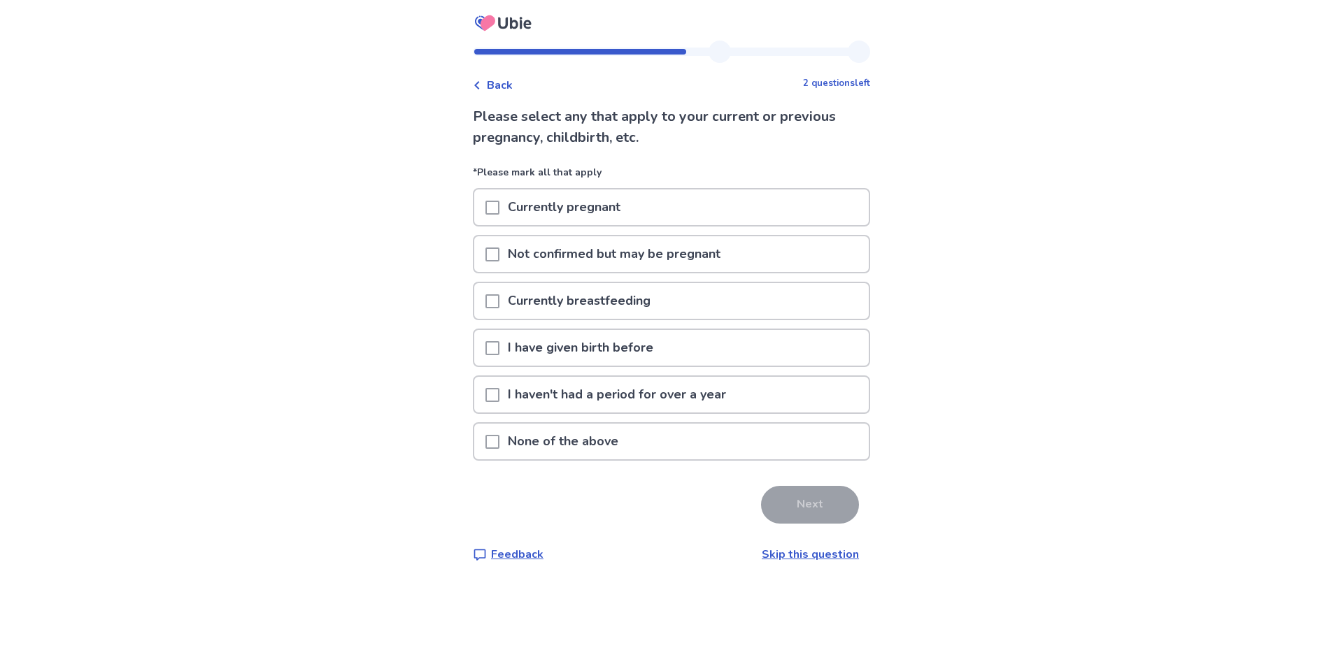
click at [494, 350] on span at bounding box center [492, 348] width 14 height 14
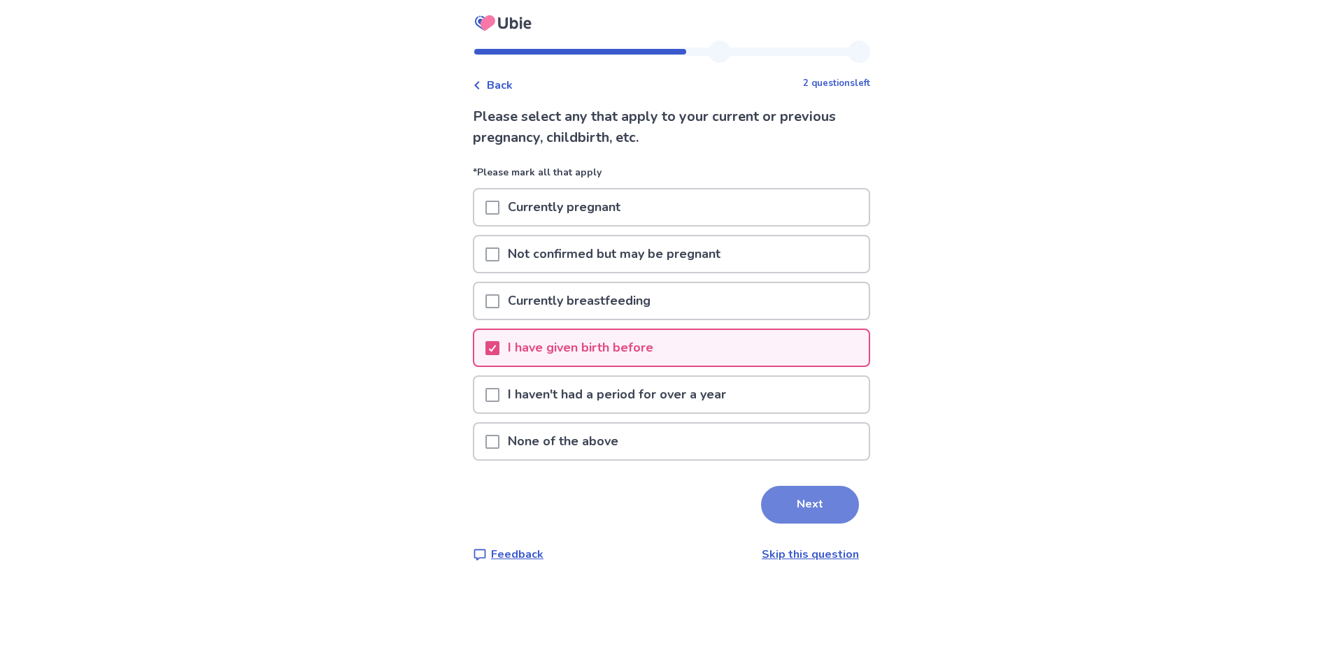
click at [820, 511] on button "Next" at bounding box center [810, 505] width 98 height 38
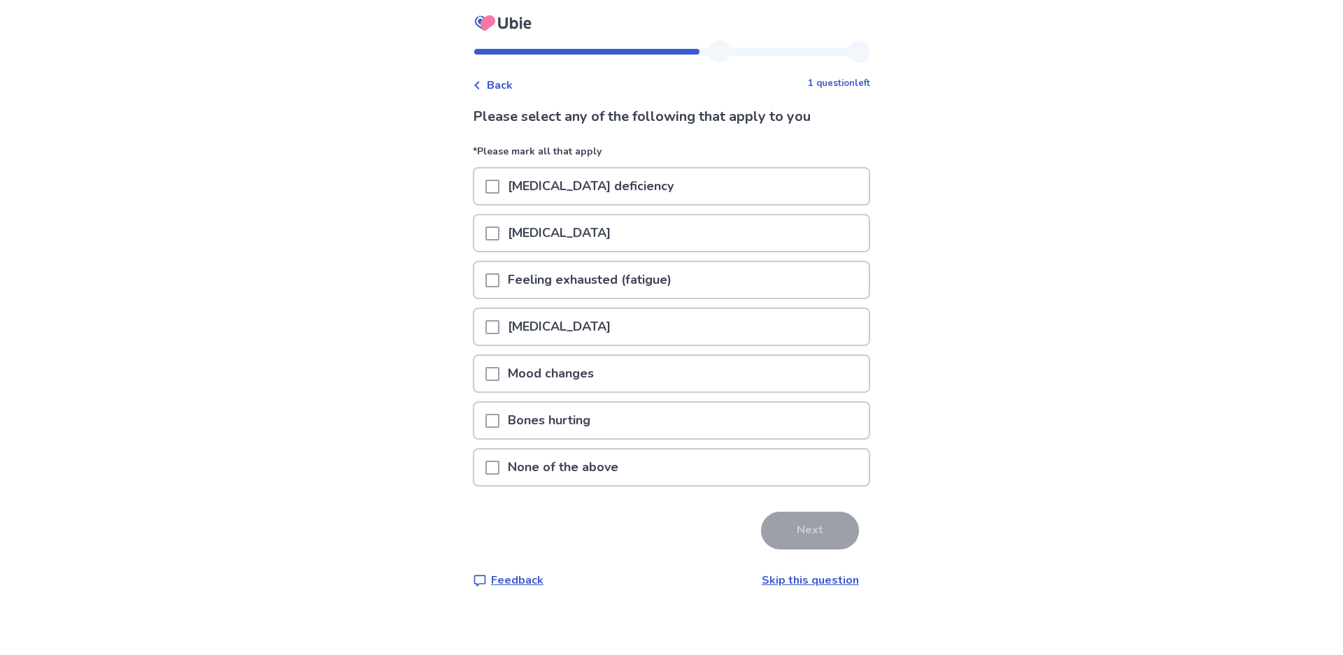
click at [499, 193] on div "Vitamin D deficiency" at bounding box center [671, 187] width 394 height 36
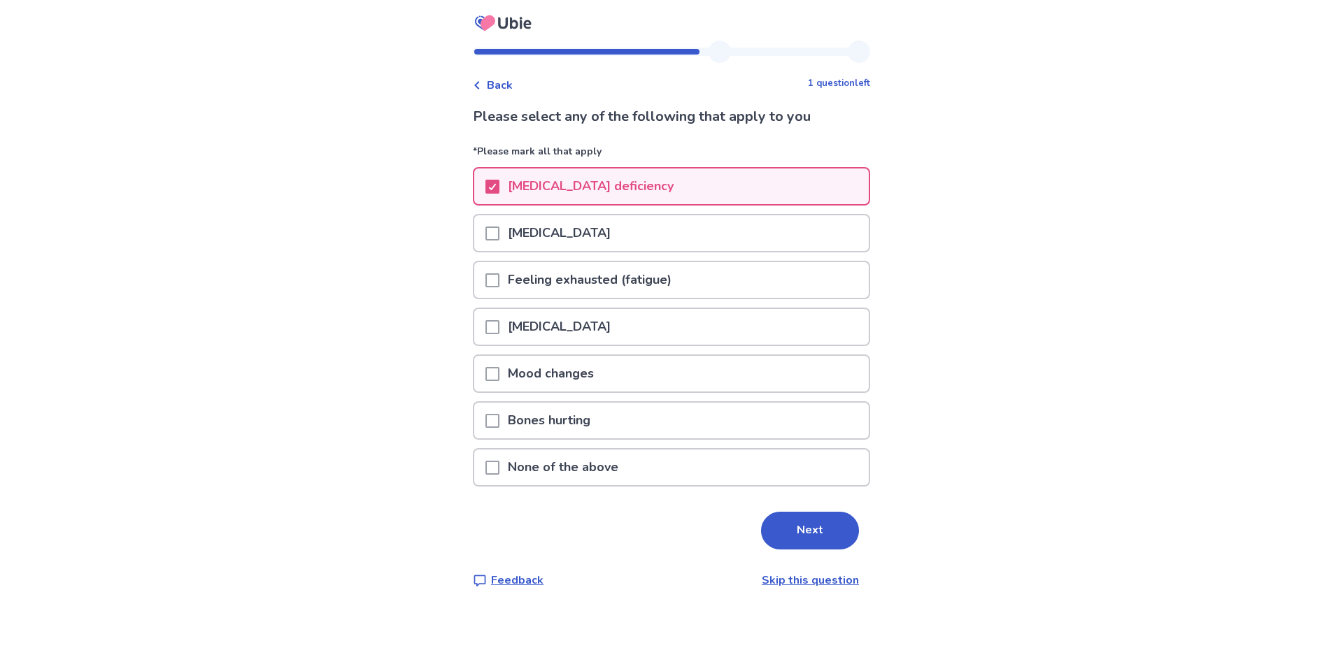
click at [497, 227] on span at bounding box center [492, 234] width 14 height 14
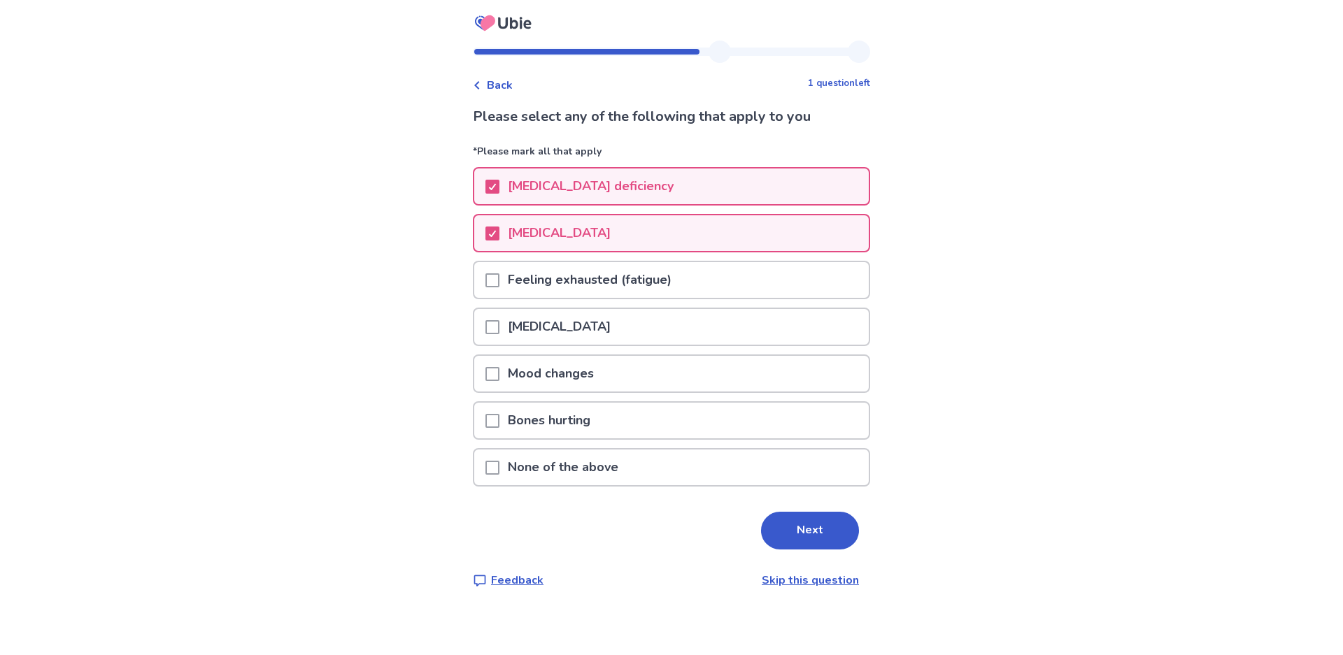
click at [486, 278] on span at bounding box center [492, 280] width 14 height 14
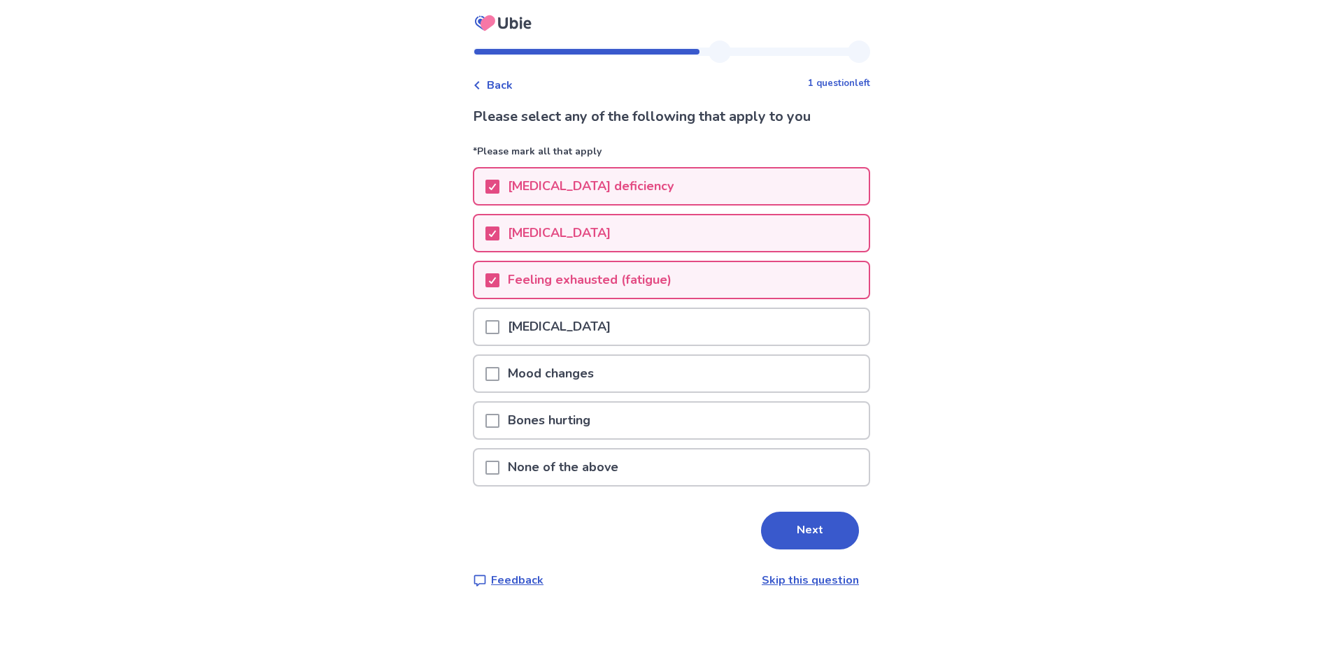
click at [485, 322] on div "Muscle weakness" at bounding box center [671, 327] width 394 height 36
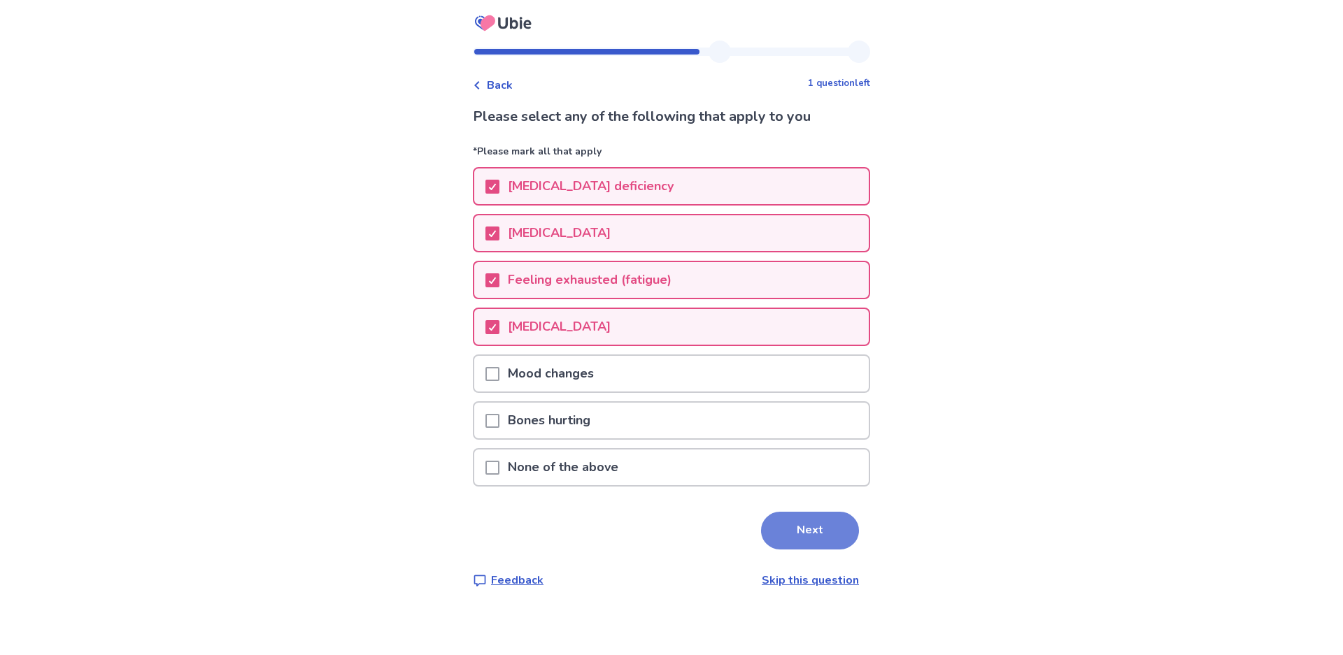
click at [848, 529] on button "Next" at bounding box center [810, 531] width 98 height 38
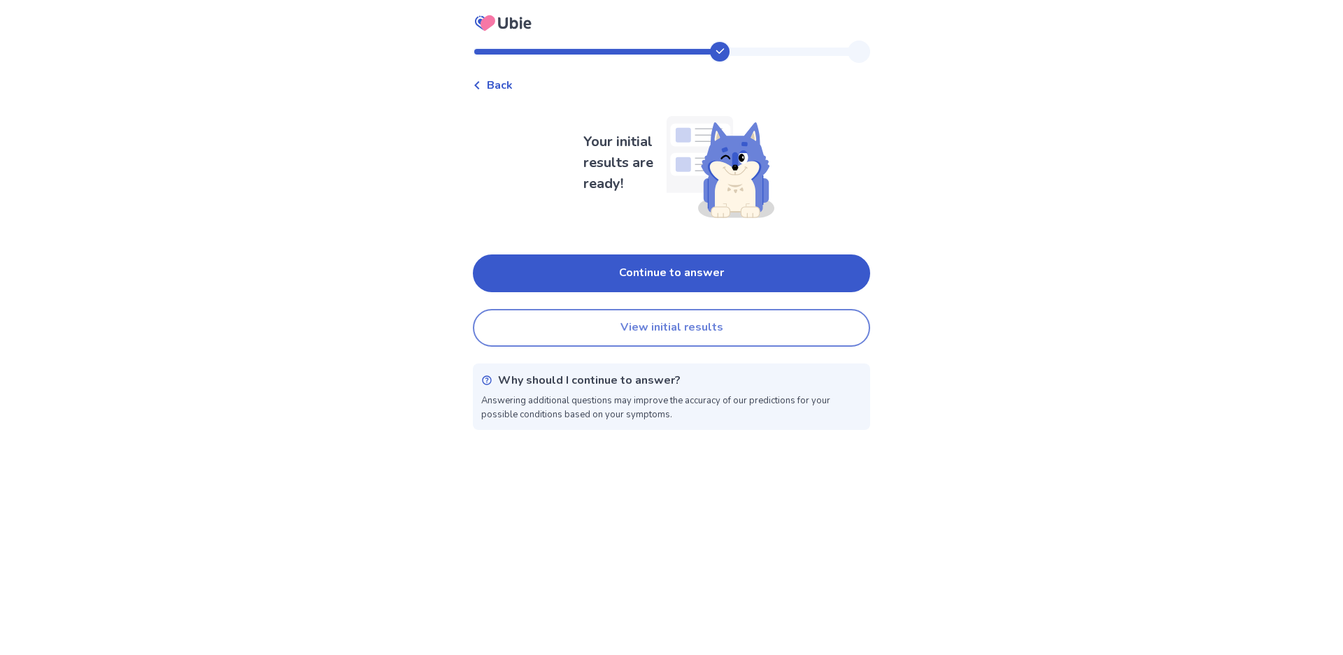
click at [678, 336] on button "View initial results" at bounding box center [671, 328] width 397 height 38
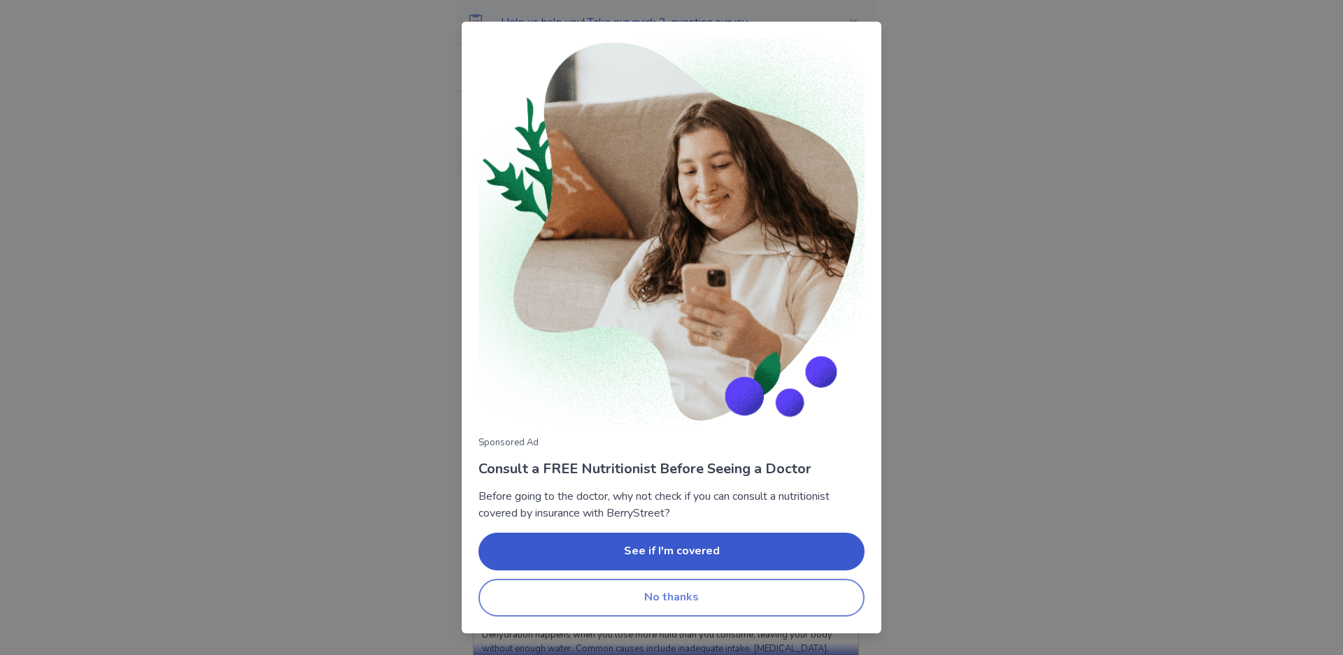
click at [605, 616] on button "No thanks" at bounding box center [671, 598] width 386 height 38
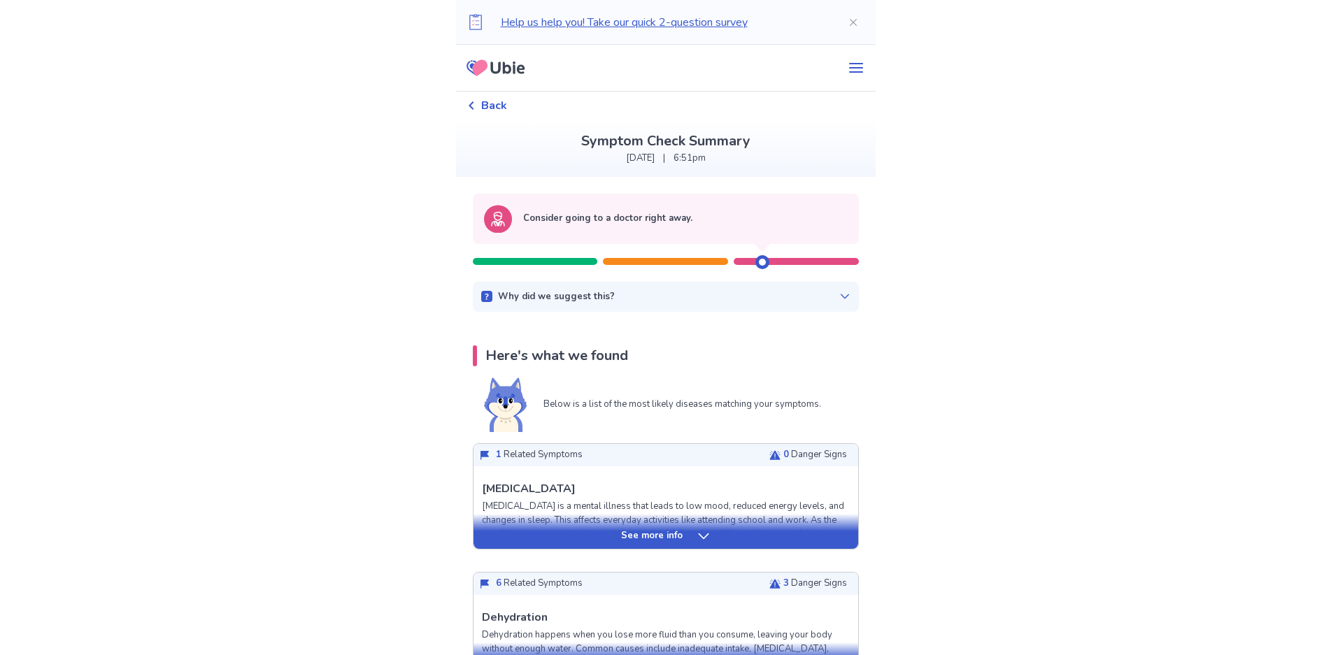
click at [504, 97] on span "Back" at bounding box center [494, 105] width 26 height 17
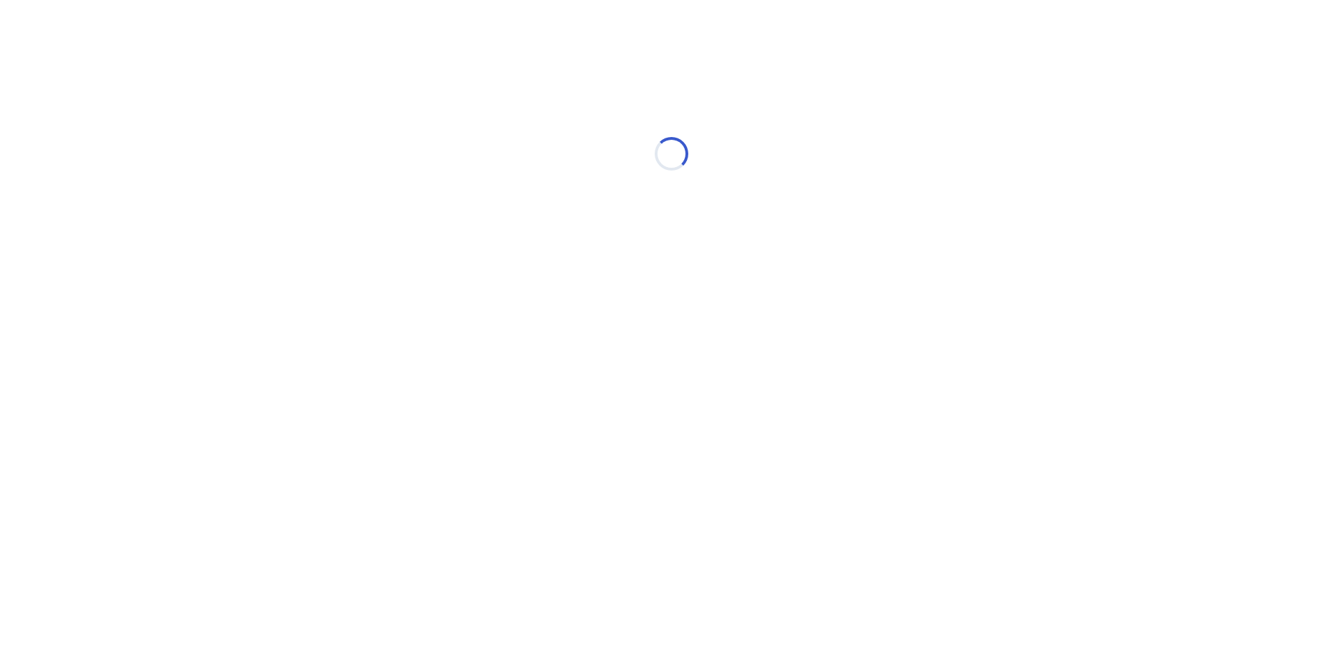
drag, startPoint x: 504, startPoint y: 99, endPoint x: 497, endPoint y: 108, distance: 10.9
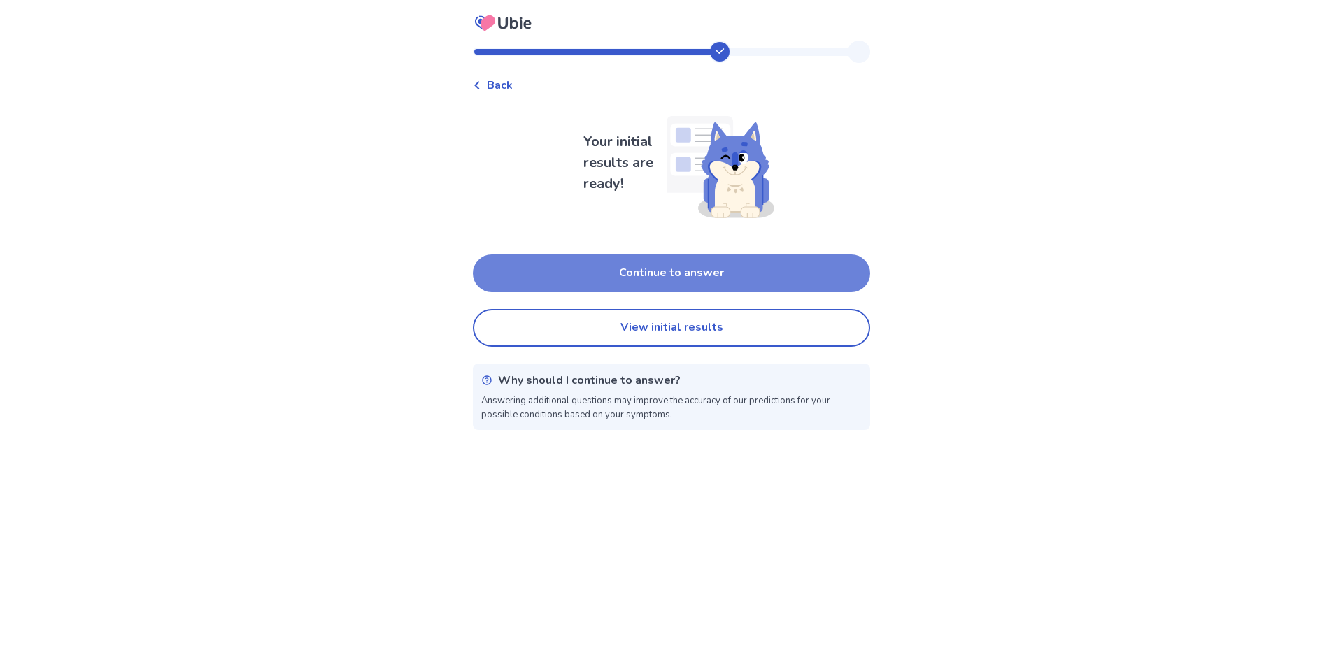
click at [701, 264] on button "Continue to answer" at bounding box center [671, 274] width 397 height 38
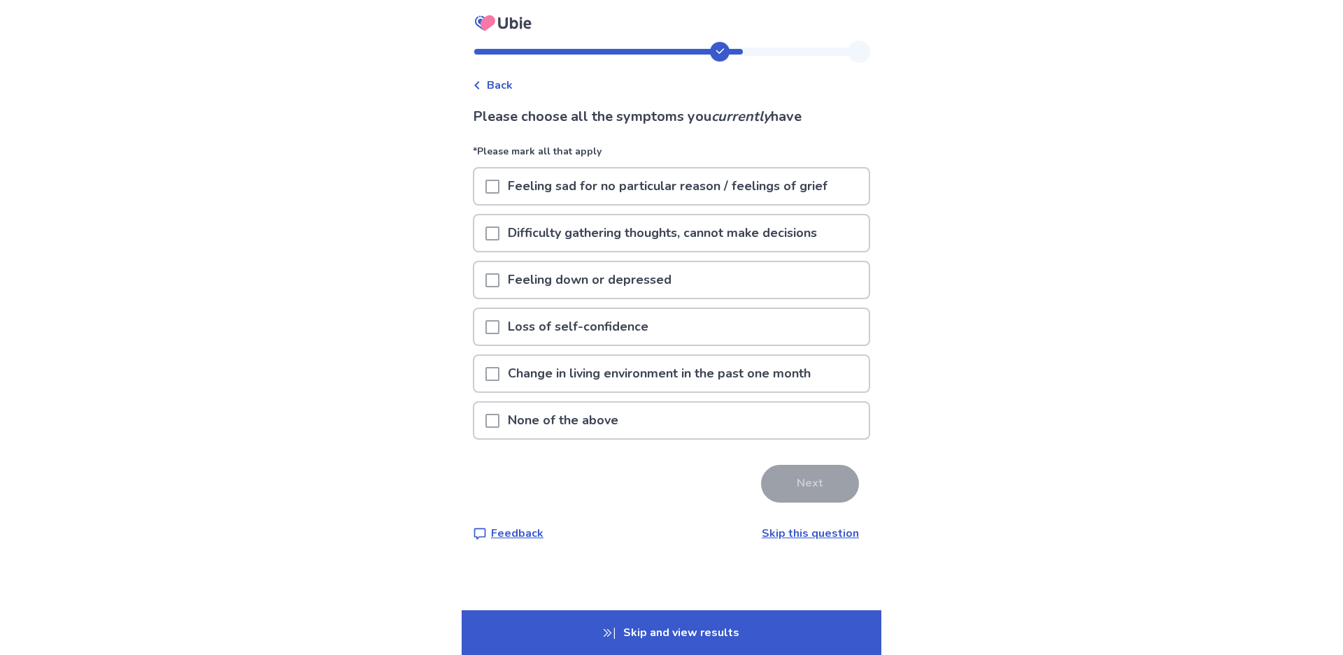
click at [525, 424] on p "None of the above" at bounding box center [562, 421] width 127 height 36
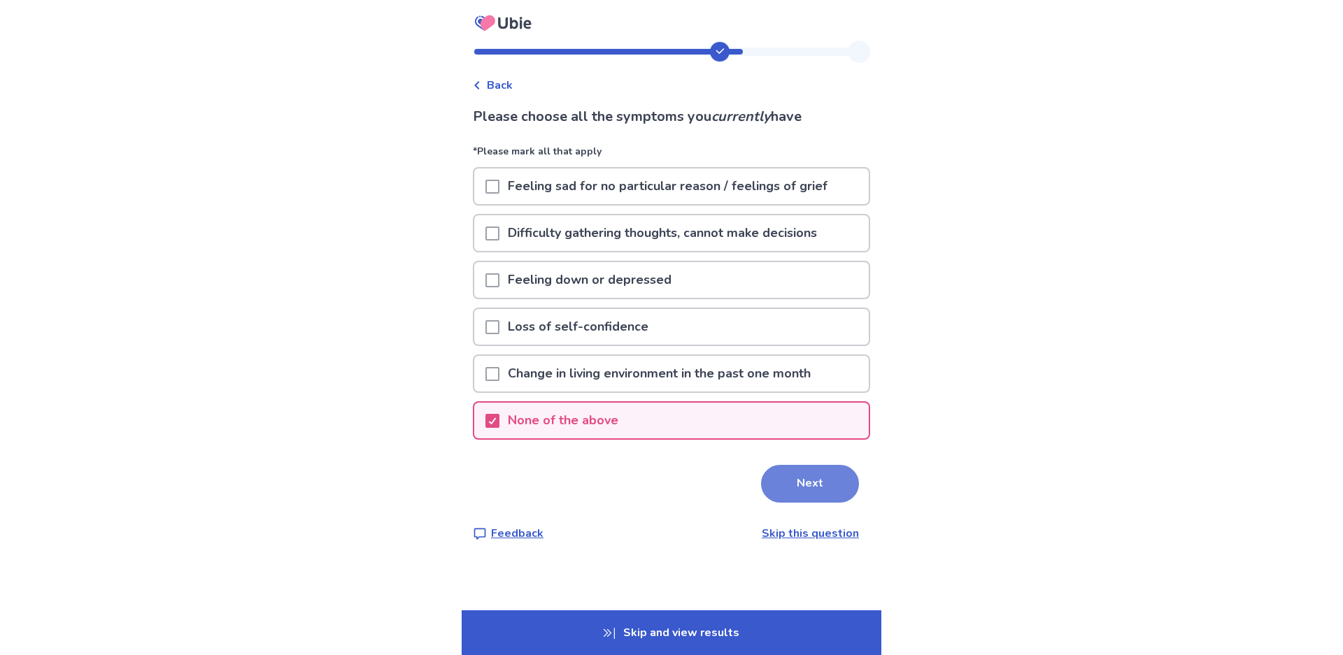
click at [790, 489] on button "Next" at bounding box center [810, 484] width 98 height 38
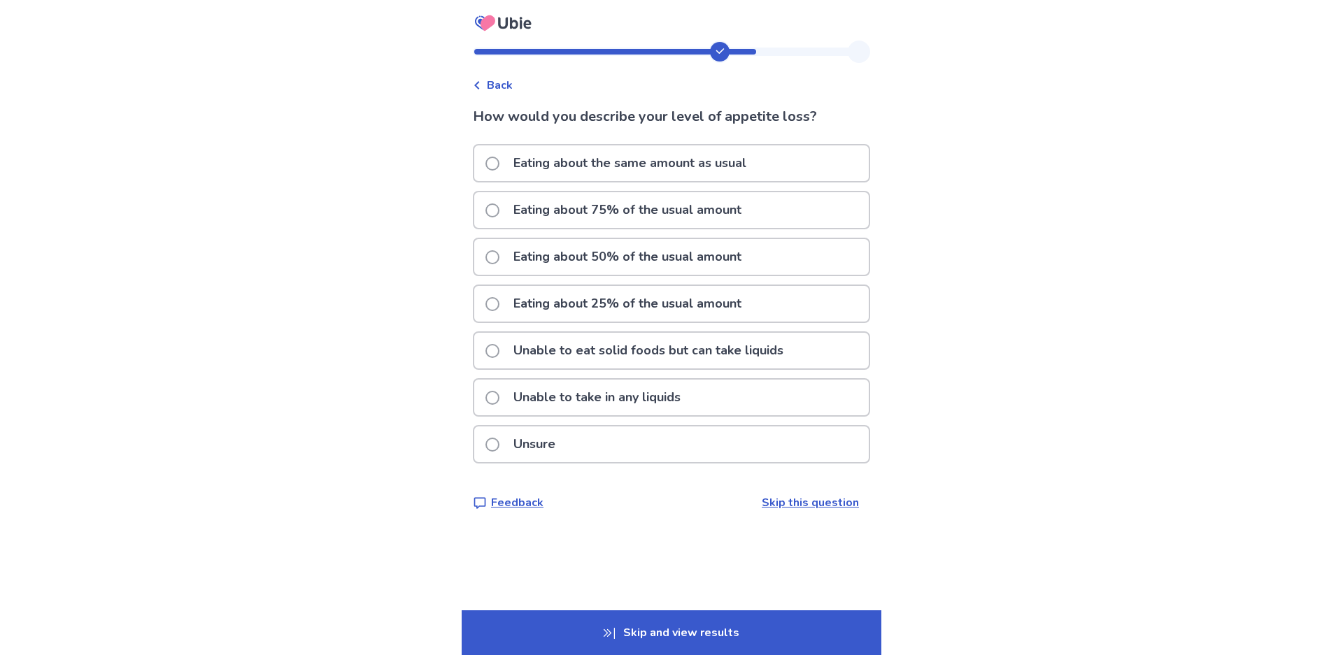
click at [492, 301] on span at bounding box center [492, 304] width 14 height 14
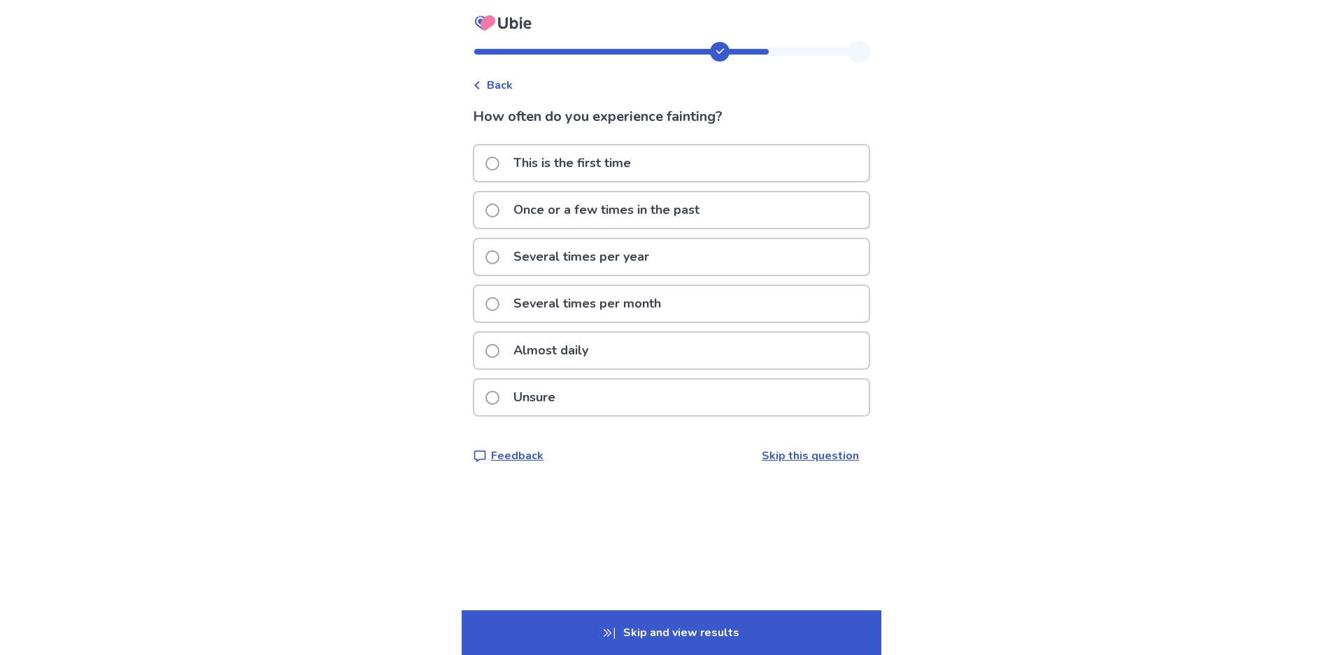
click at [493, 217] on label "Once or a few times in the past" at bounding box center [596, 210] width 222 height 36
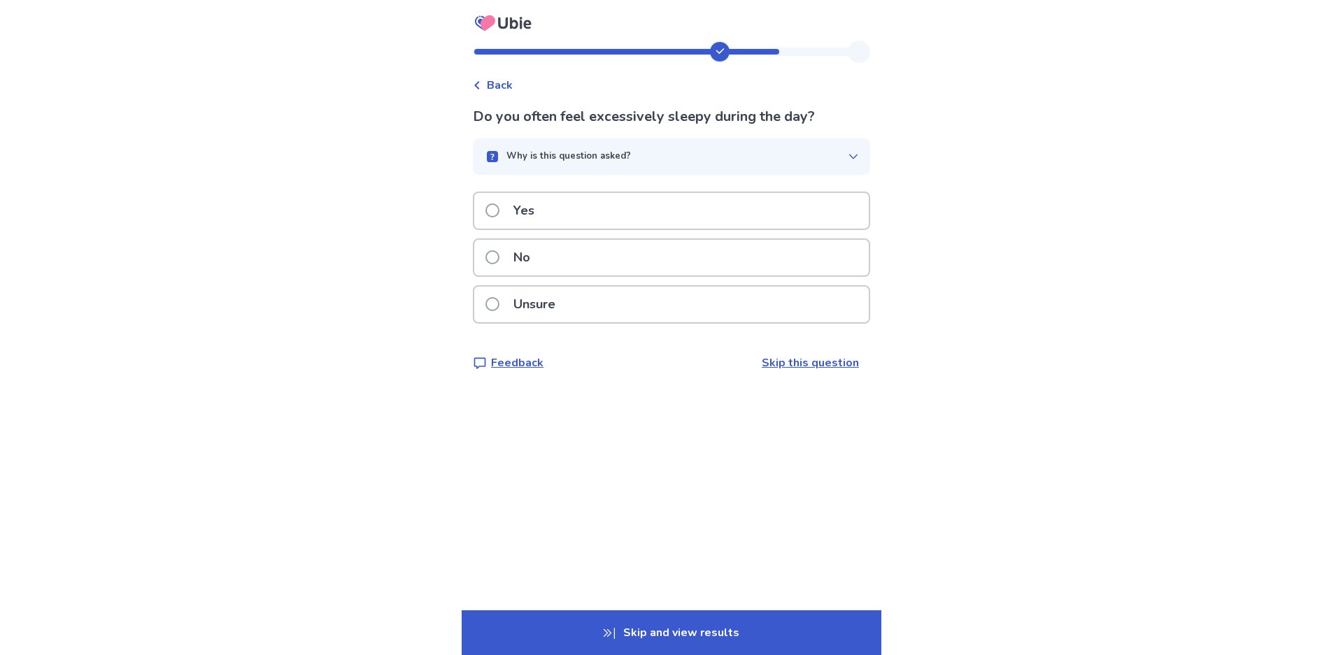
click at [531, 207] on p "Yes" at bounding box center [524, 211] width 38 height 36
click at [520, 200] on p "Yes" at bounding box center [524, 211] width 38 height 36
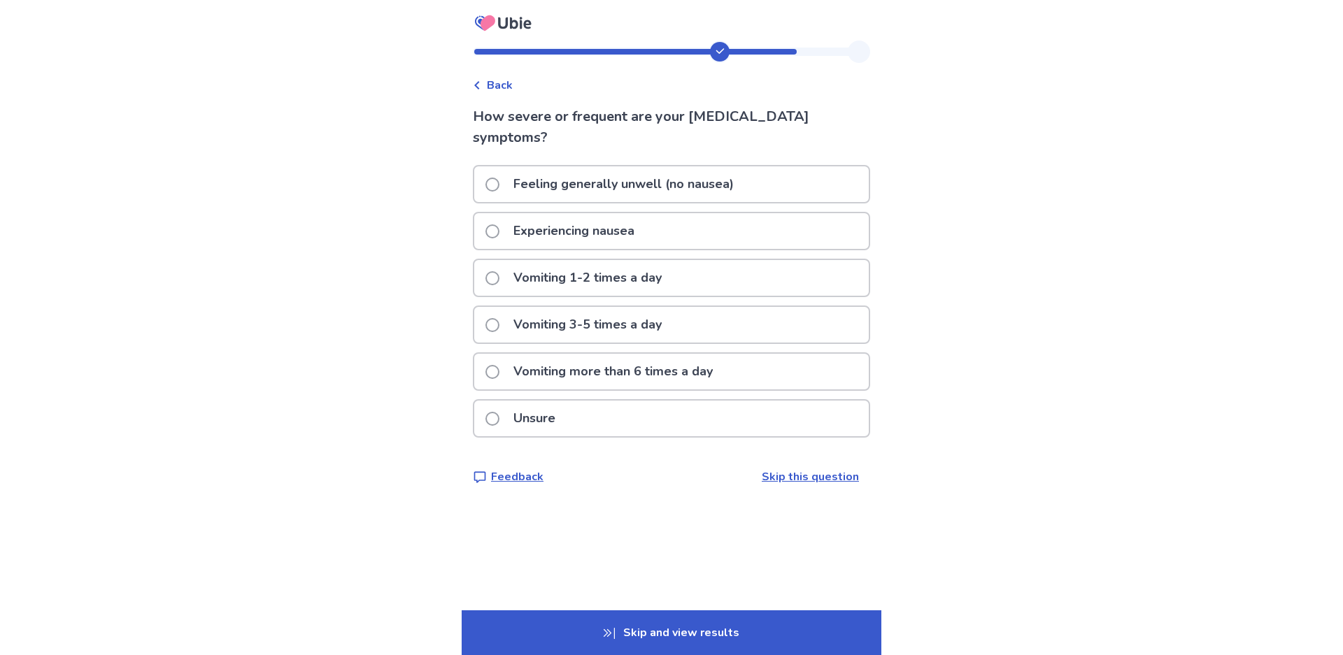
click at [536, 231] on p "Experiencing nausea" at bounding box center [574, 231] width 138 height 36
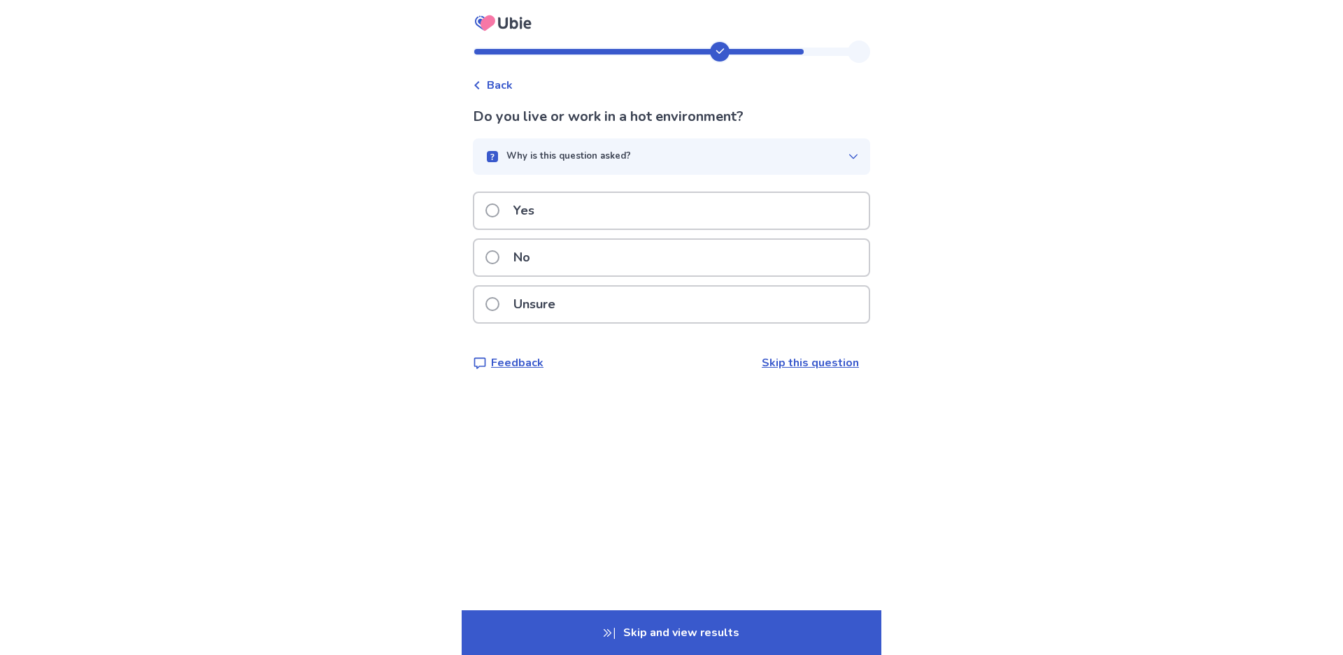
click at [543, 261] on div "No" at bounding box center [671, 258] width 394 height 36
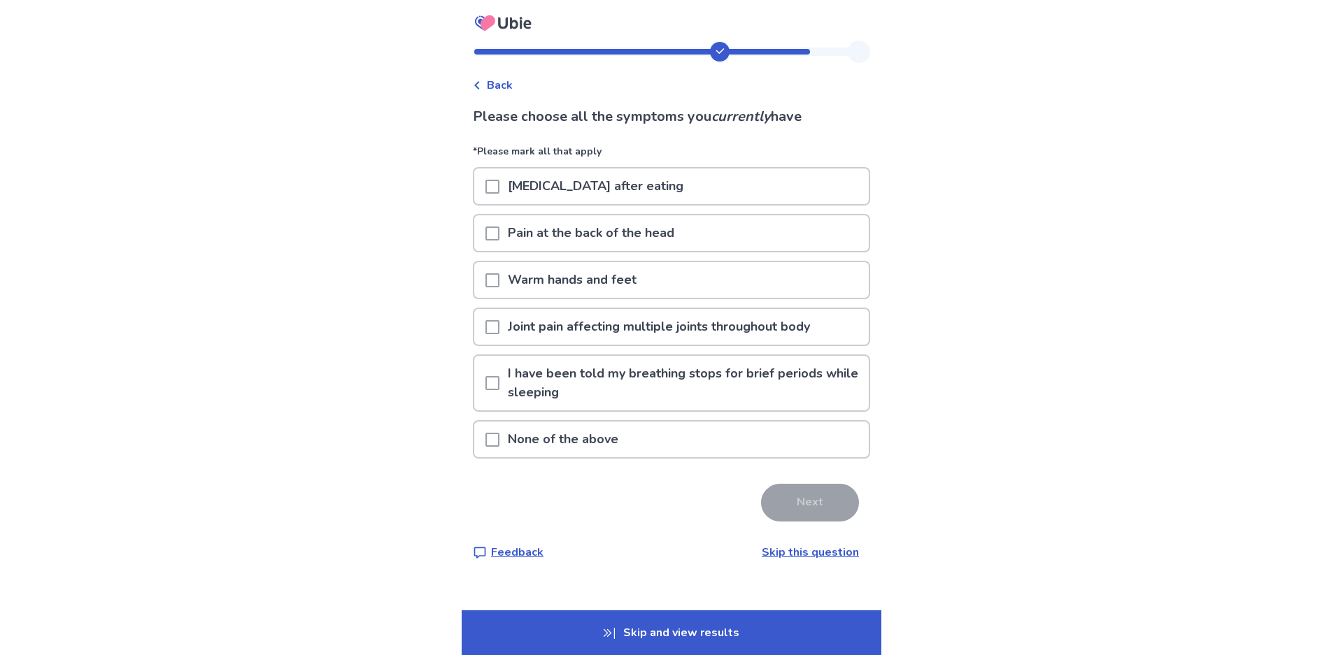
click at [491, 234] on span at bounding box center [492, 234] width 14 height 14
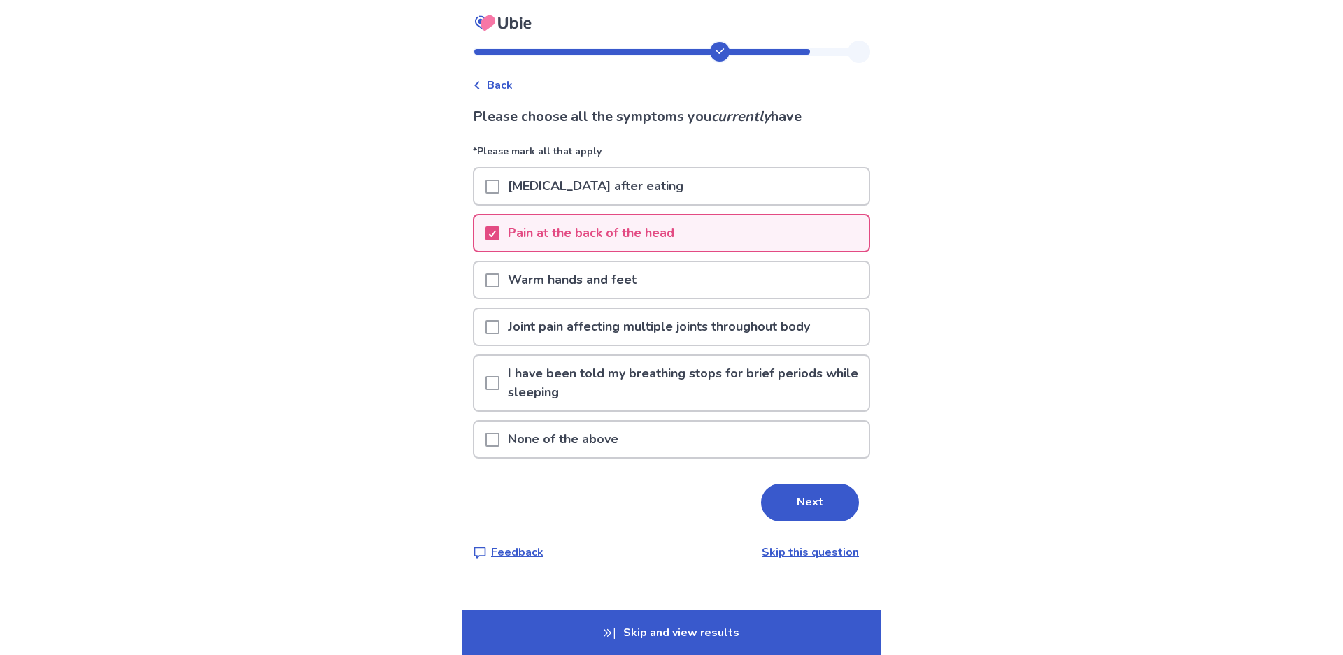
click at [491, 272] on div at bounding box center [492, 280] width 14 height 36
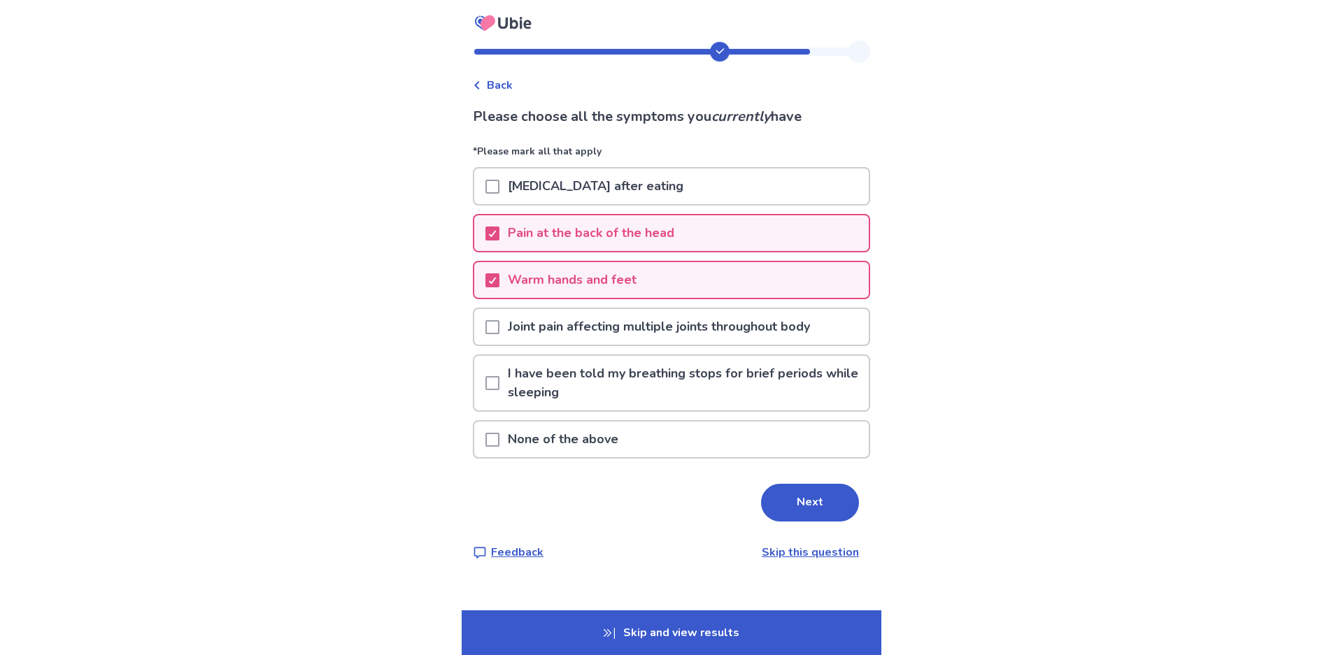
click at [491, 383] on span at bounding box center [492, 383] width 14 height 14
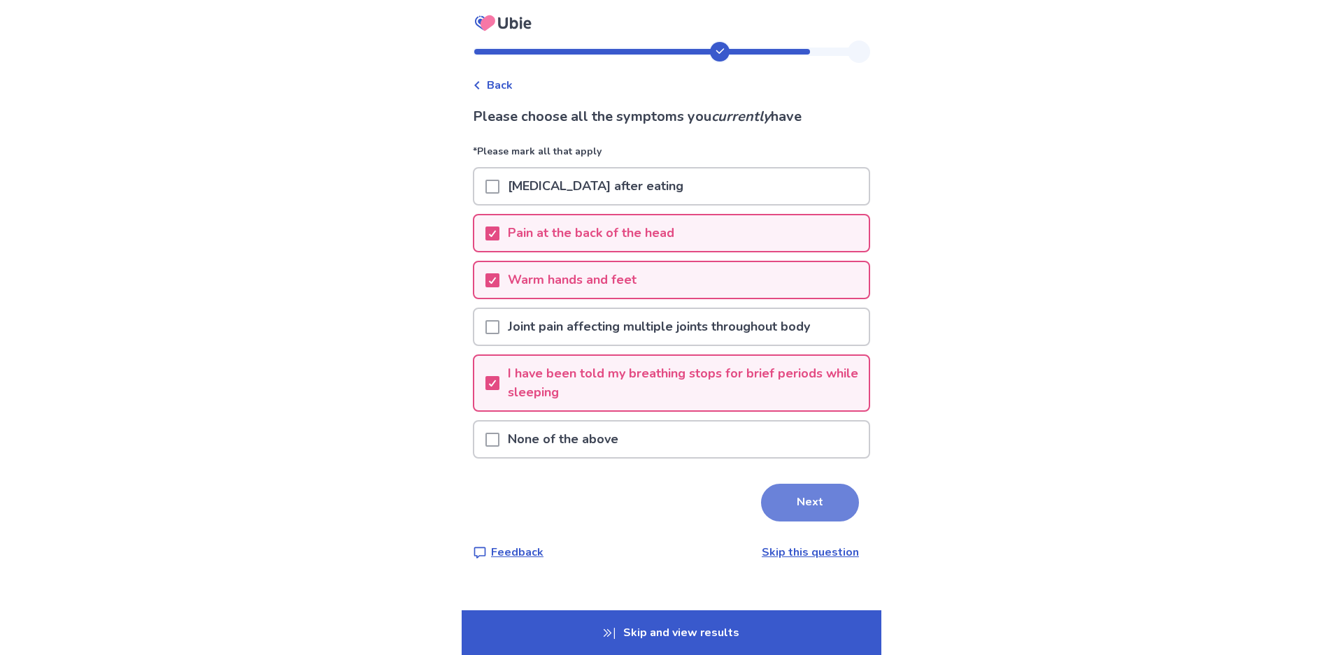
click at [846, 508] on button "Next" at bounding box center [810, 503] width 98 height 38
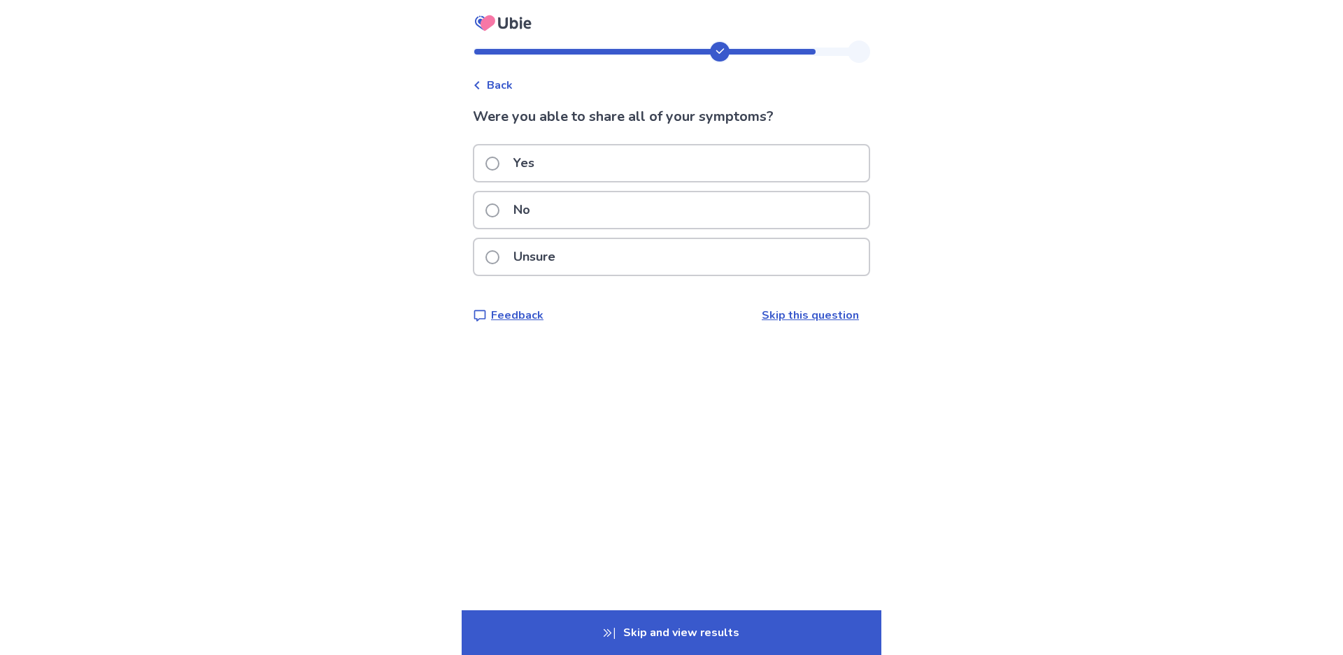
click at [513, 168] on p "Yes" at bounding box center [524, 163] width 38 height 36
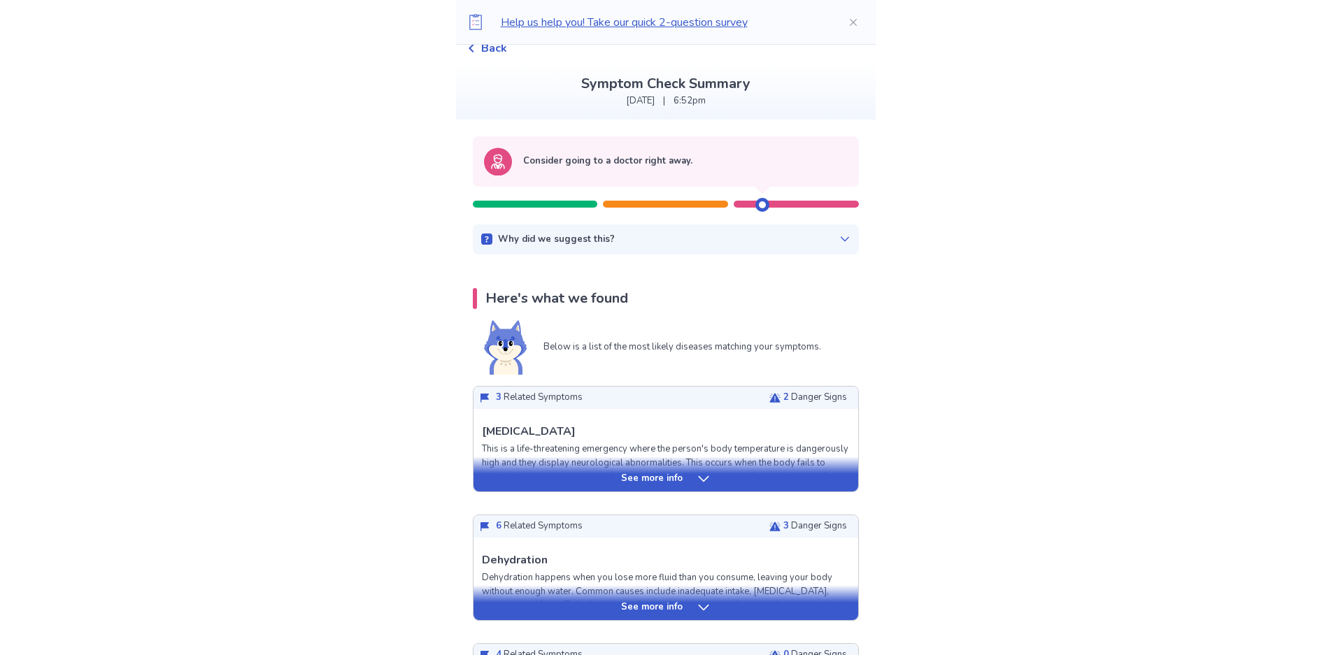
scroll to position [140, 0]
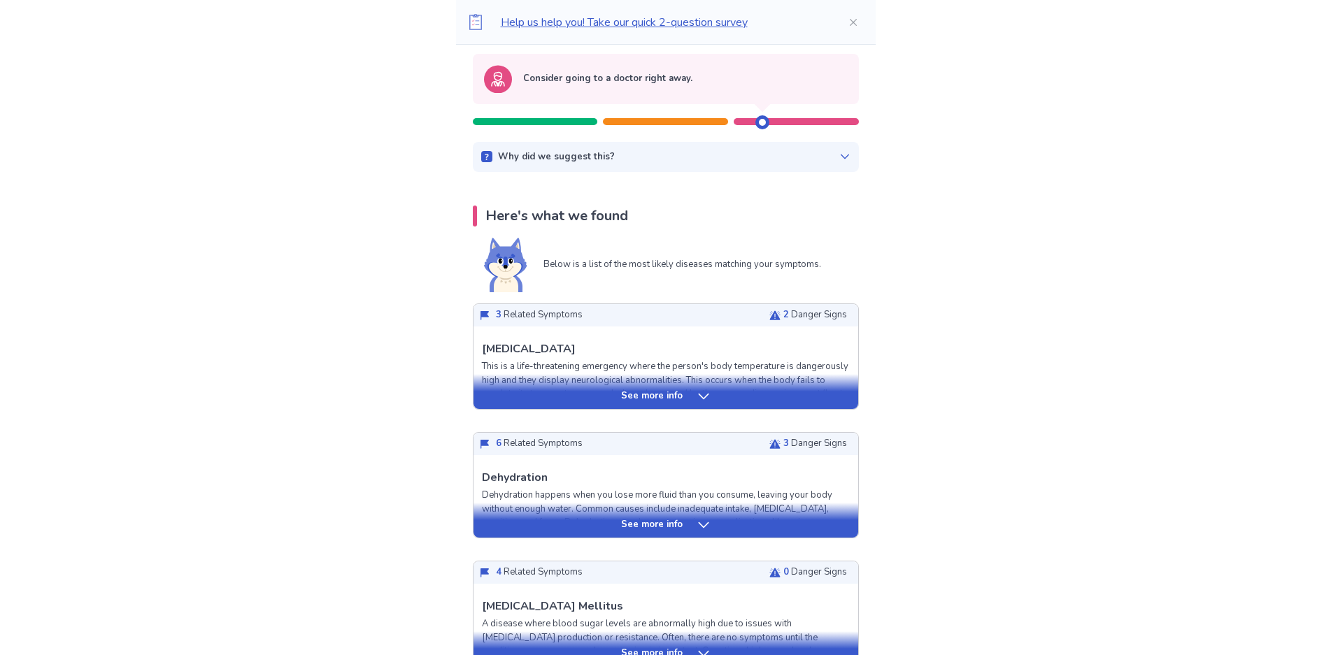
click at [717, 523] on div "See more info" at bounding box center [665, 525] width 385 height 14
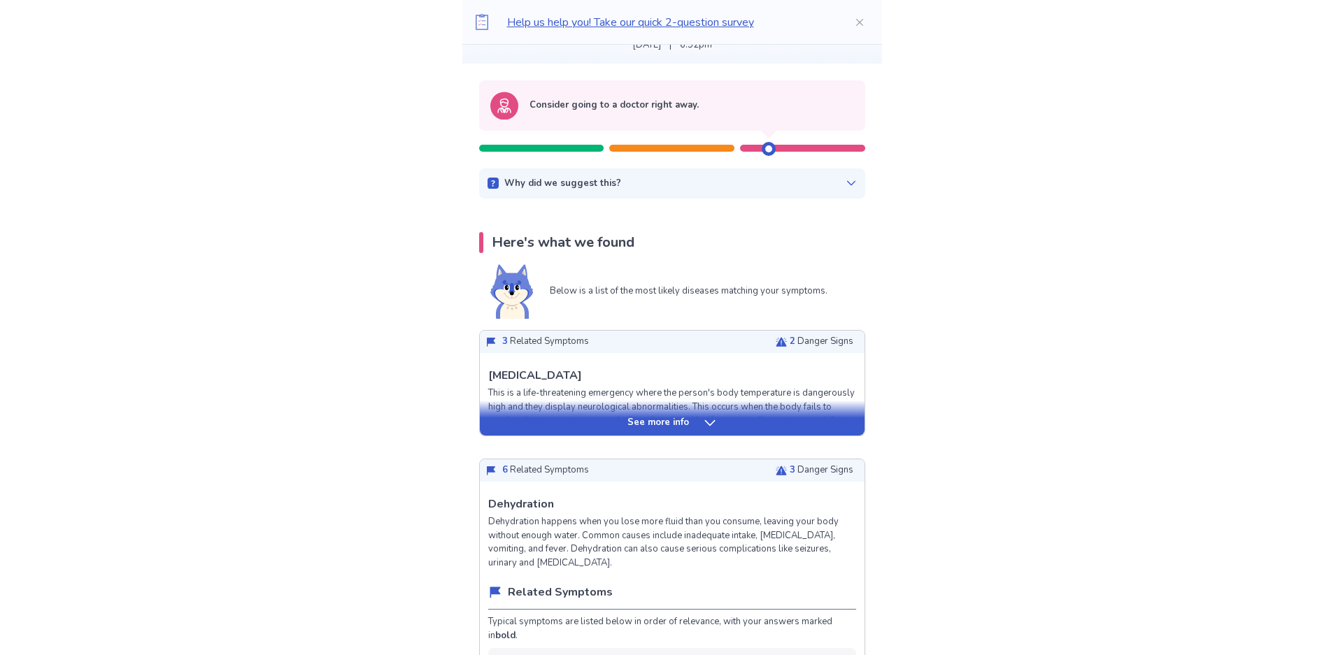
scroll to position [0, 0]
